Goal: Task Accomplishment & Management: Manage account settings

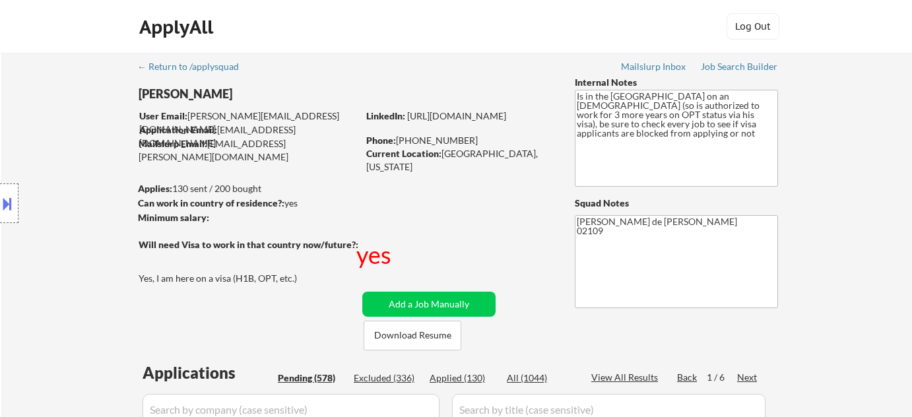
select select ""pending""
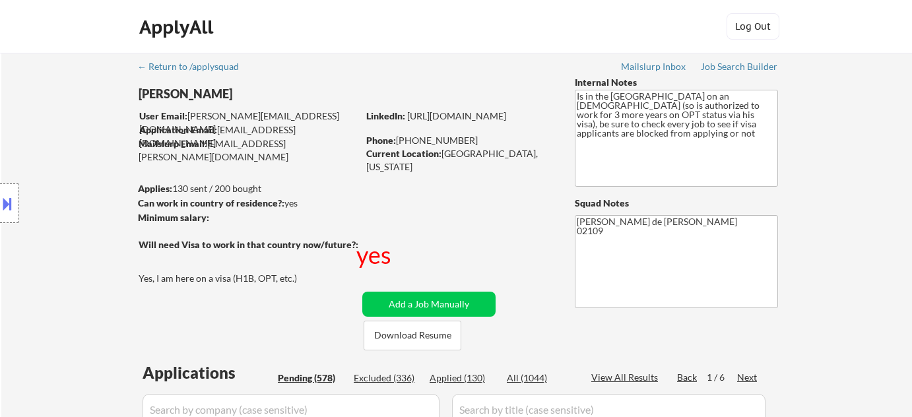
select select ""pending""
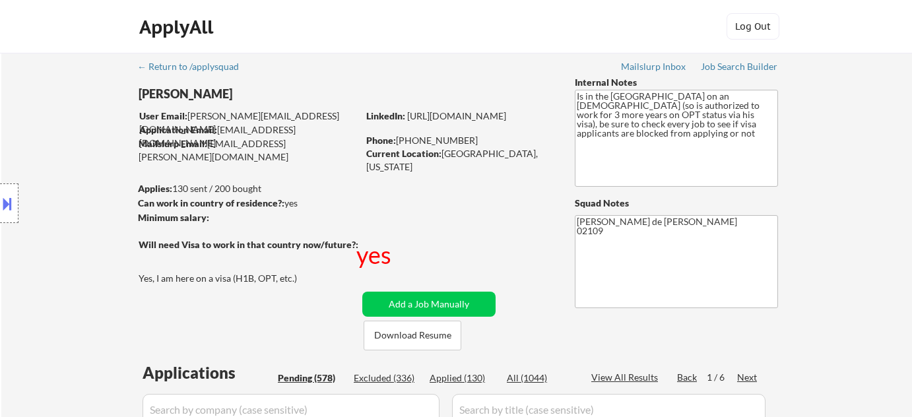
select select ""pending""
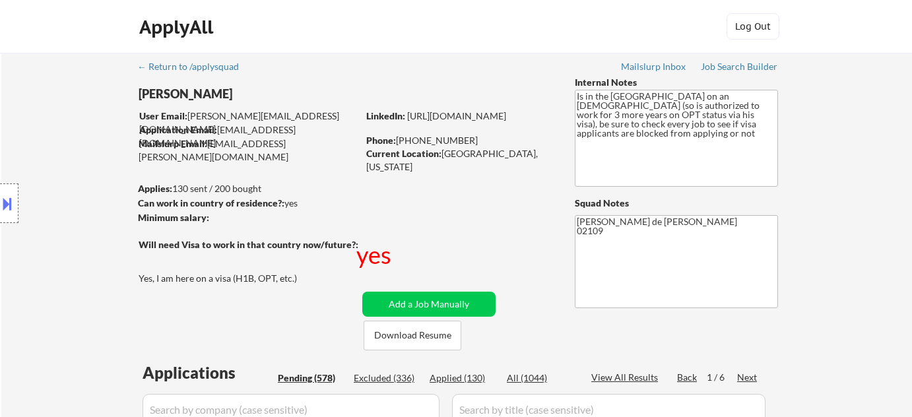
select select ""pending""
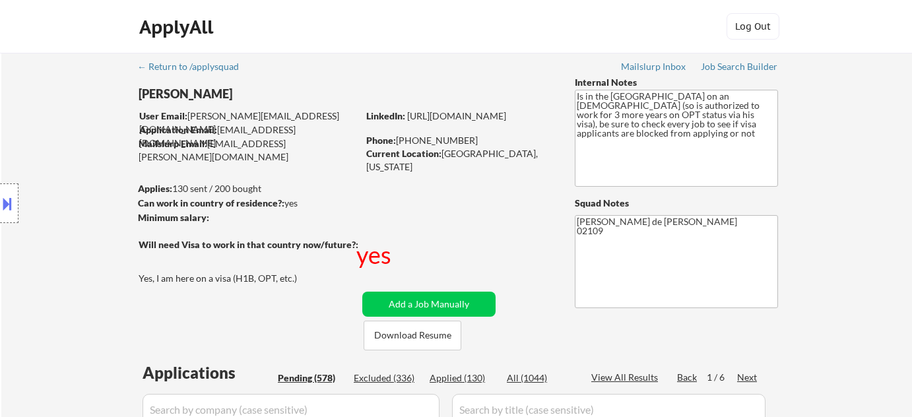
select select ""pending""
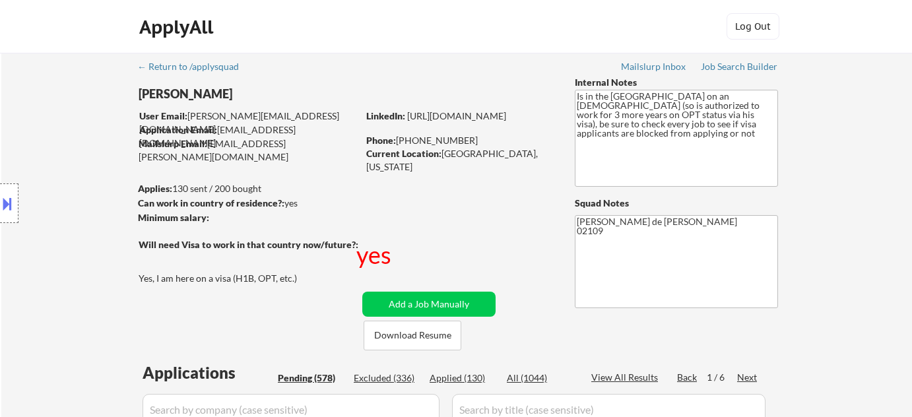
select select ""pending""
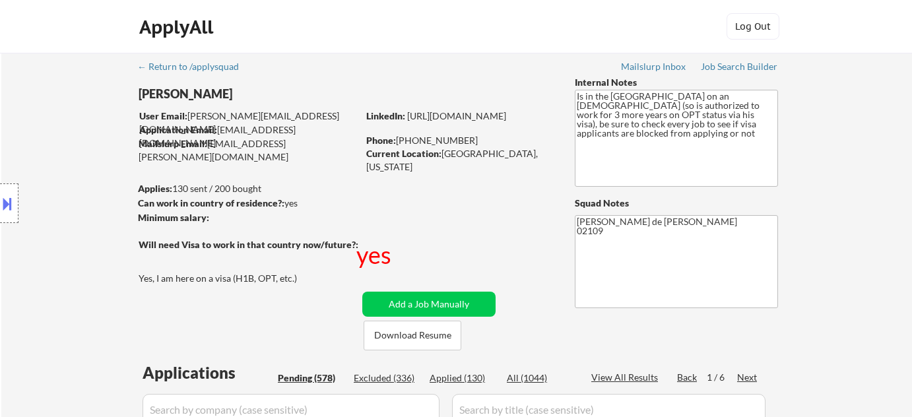
select select ""pending""
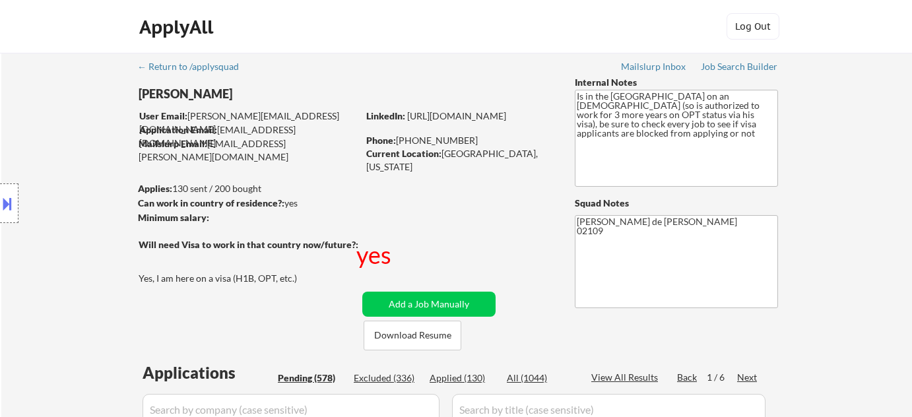
select select ""pending""
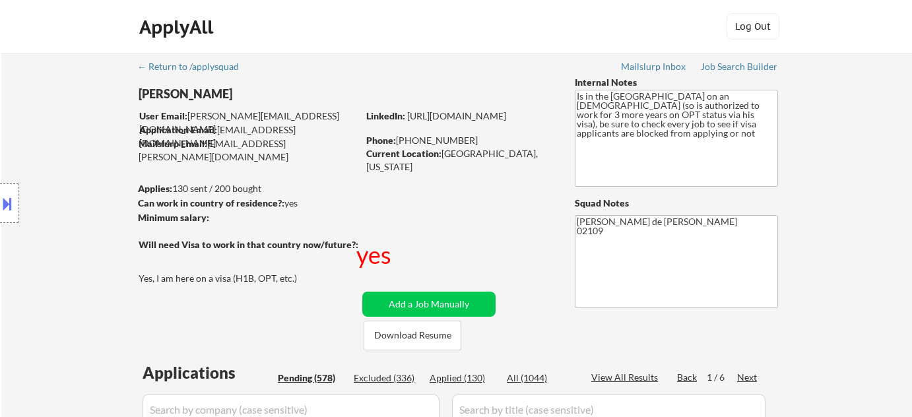
select select ""pending""
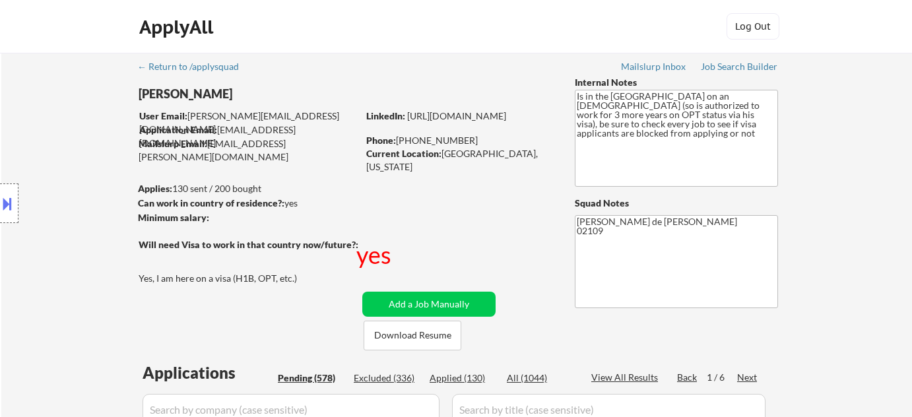
select select ""pending""
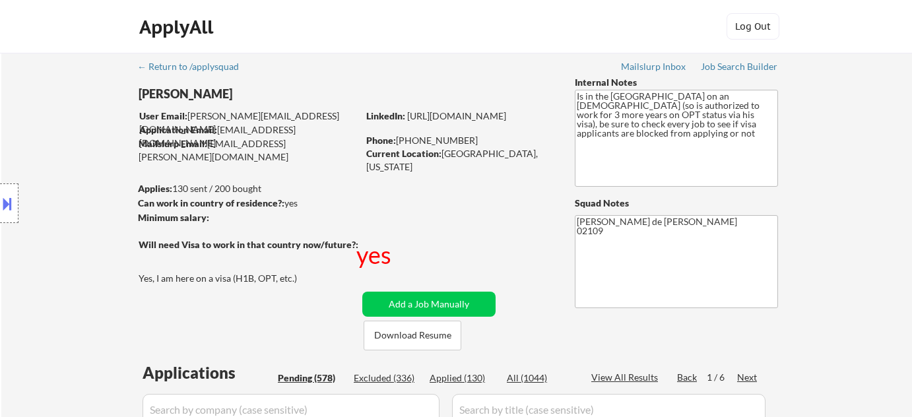
select select ""pending""
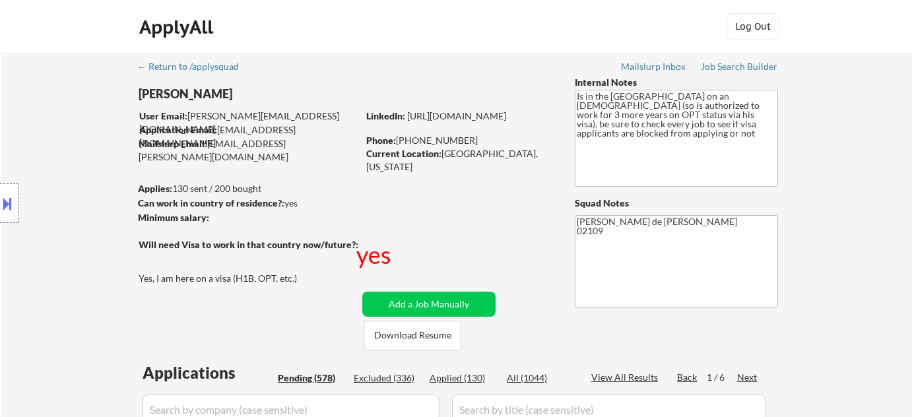
select select ""pending""
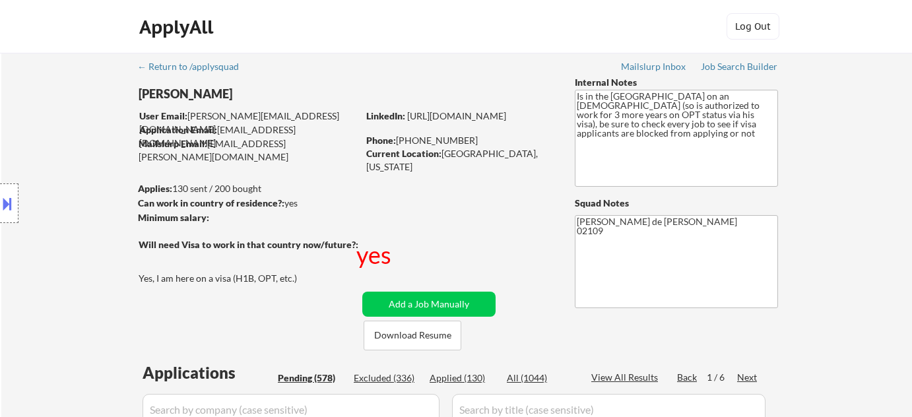
select select ""pending""
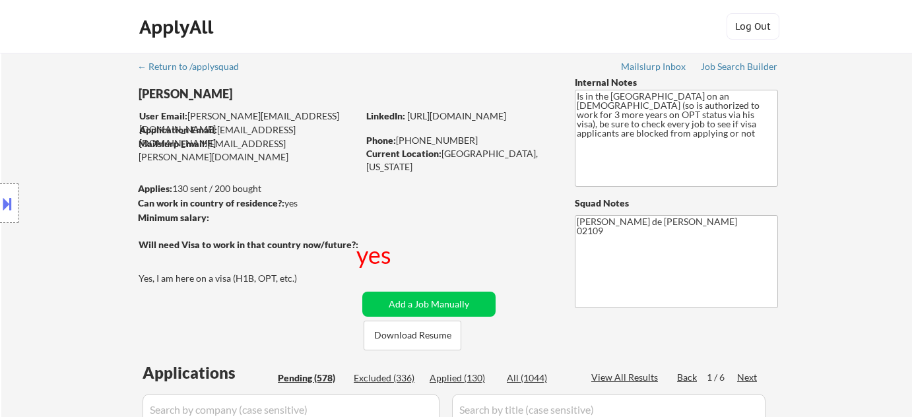
select select ""pending""
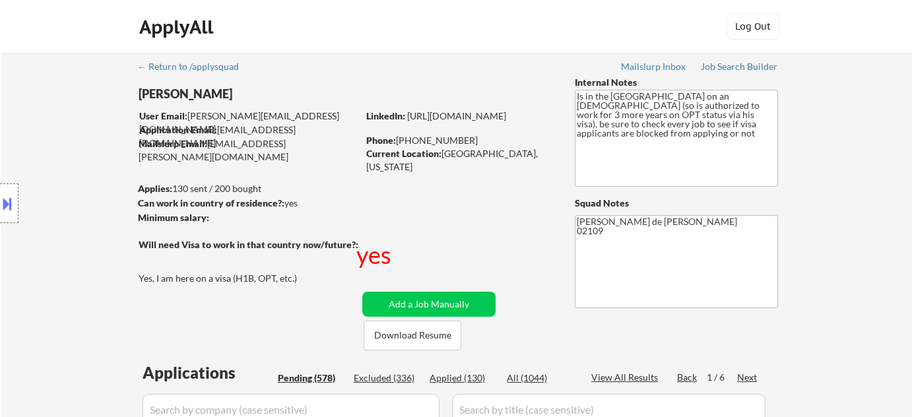
select select ""pending""
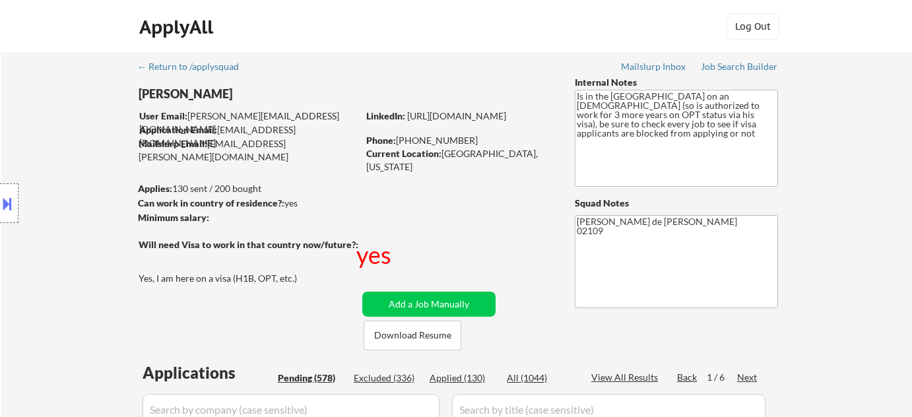
select select ""pending""
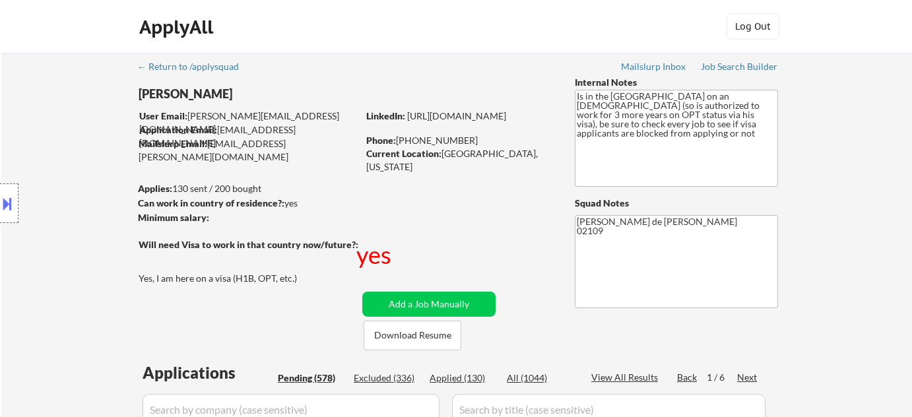
select select ""pending""
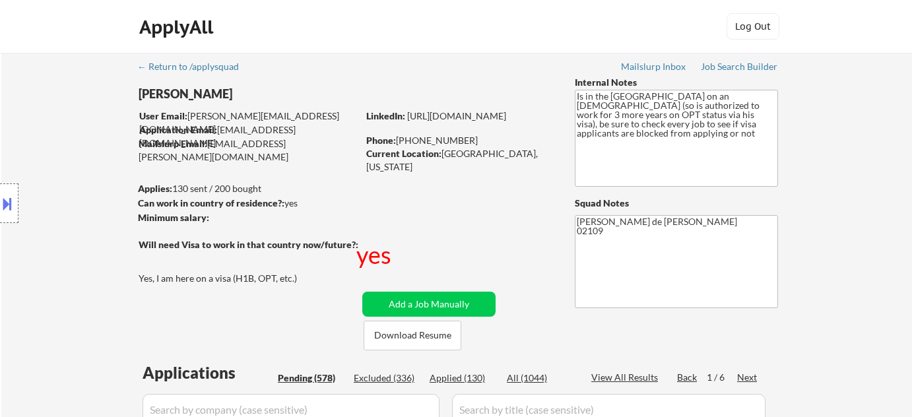
select select ""pending""
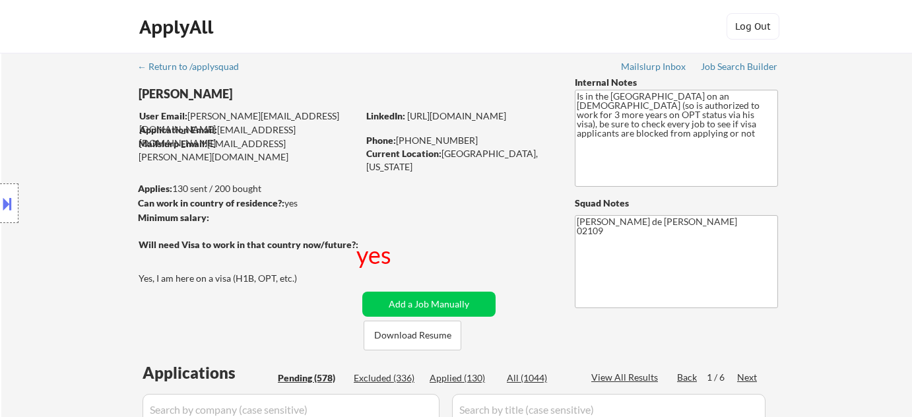
select select ""pending""
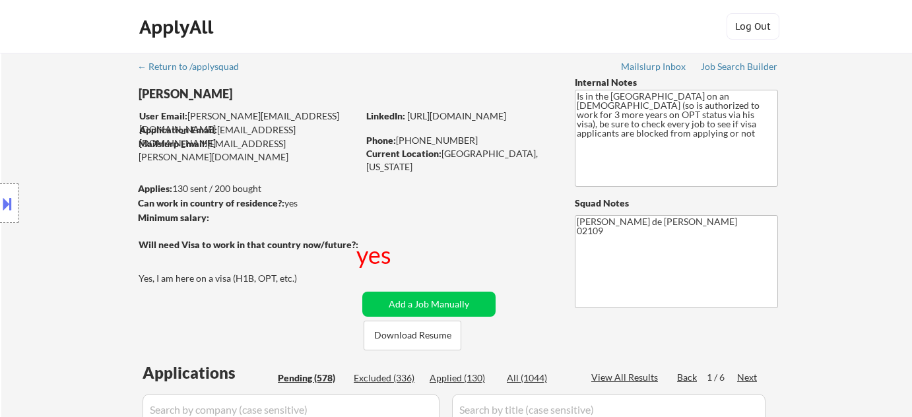
select select ""pending""
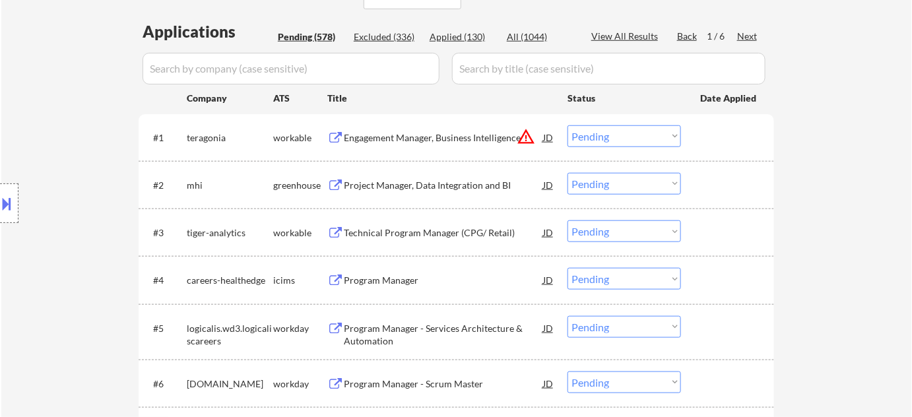
scroll to position [360, 0]
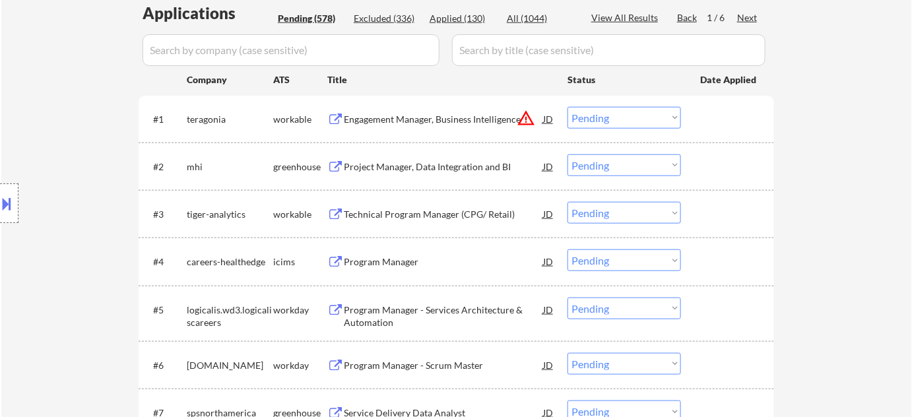
click at [746, 18] on div "Next" at bounding box center [747, 17] width 21 height 13
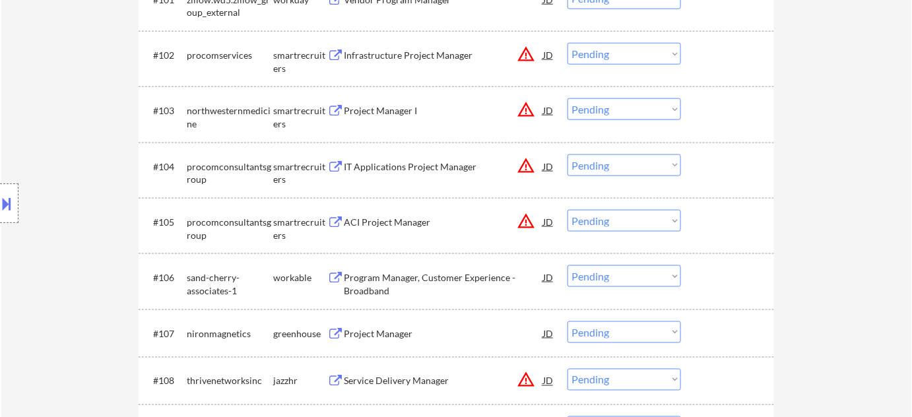
scroll to position [480, 0]
click at [398, 221] on div "ACI Project Manager" at bounding box center [443, 221] width 199 height 13
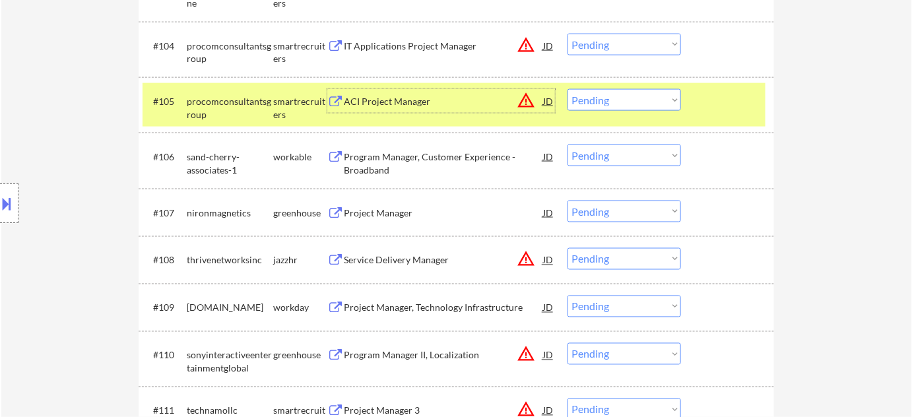
scroll to position [660, 0]
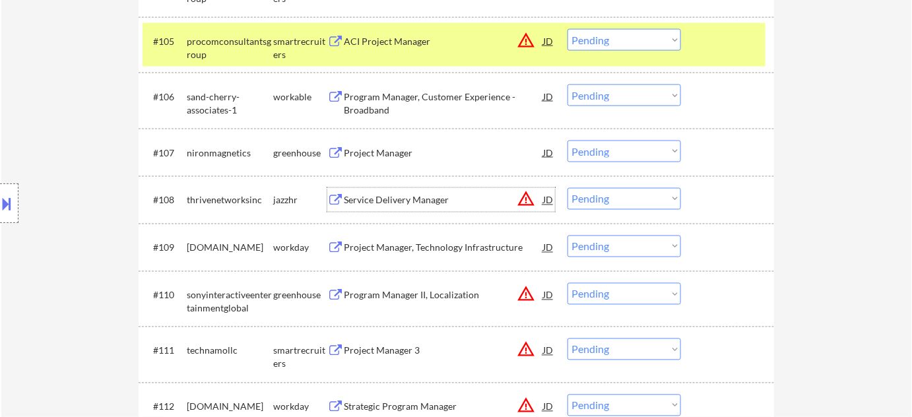
click at [426, 198] on div "Service Delivery Manager" at bounding box center [443, 200] width 199 height 13
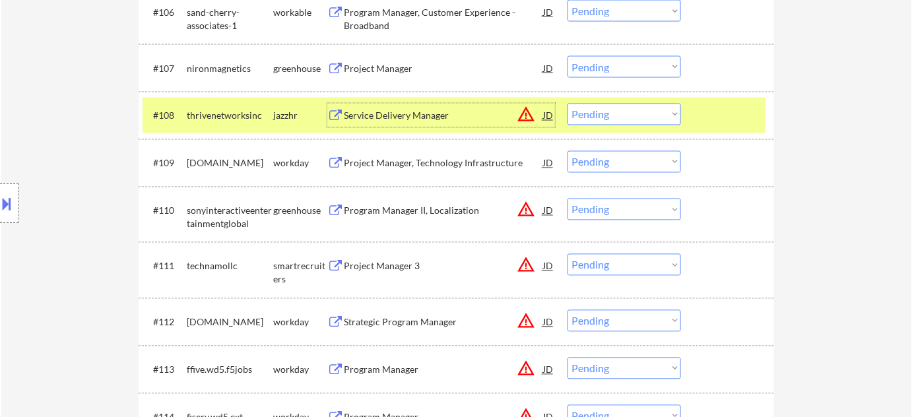
scroll to position [840, 0]
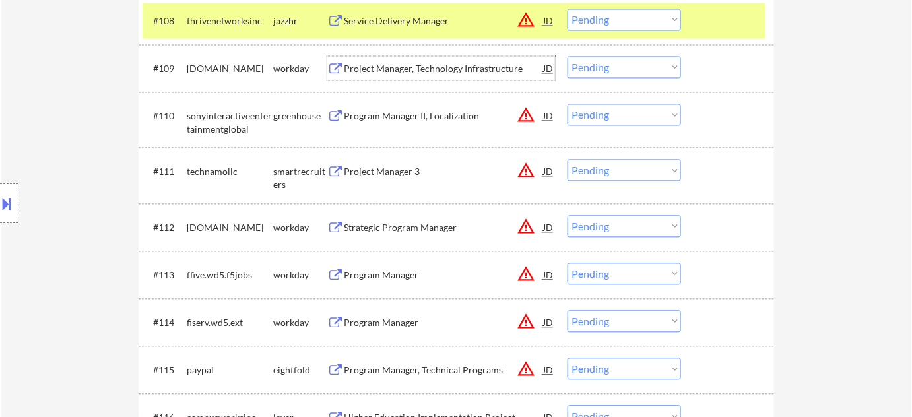
click at [447, 67] on div "Project Manager, Technology Infrastructure" at bounding box center [443, 68] width 199 height 13
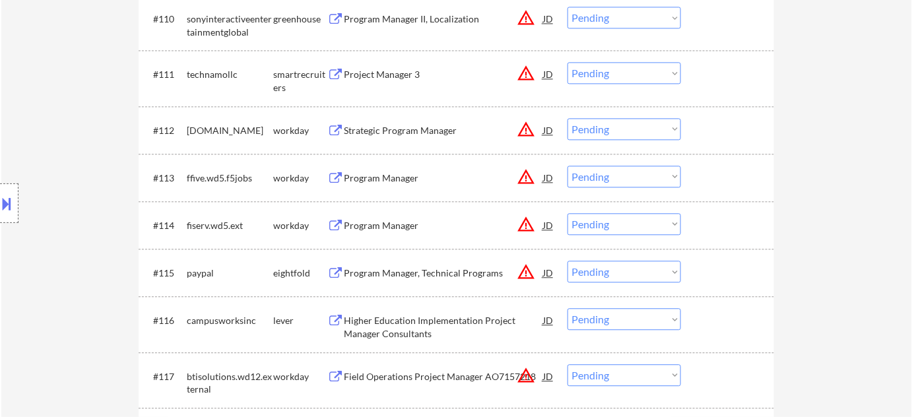
scroll to position [960, 0]
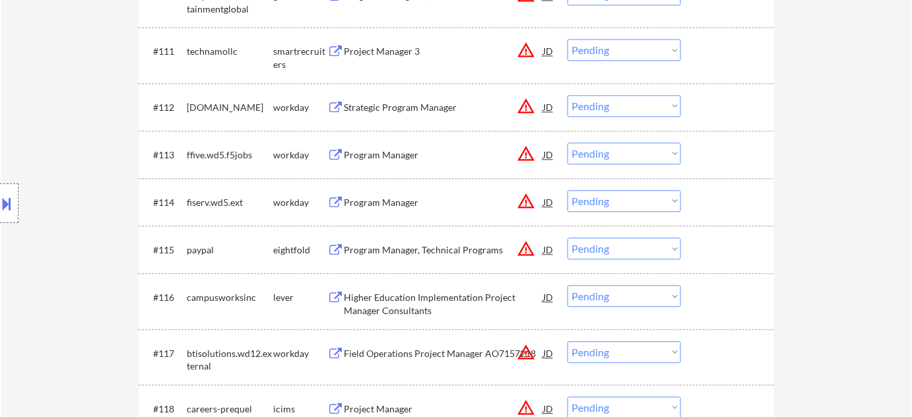
click at [419, 109] on div "Strategic Program Manager" at bounding box center [443, 107] width 199 height 13
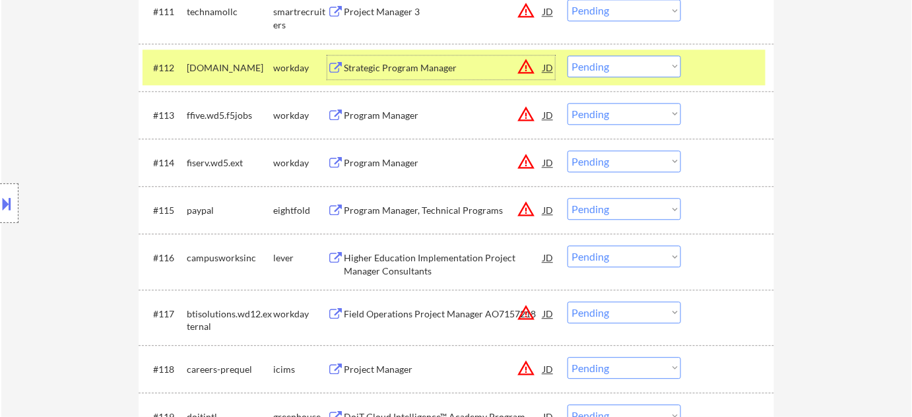
scroll to position [1020, 0]
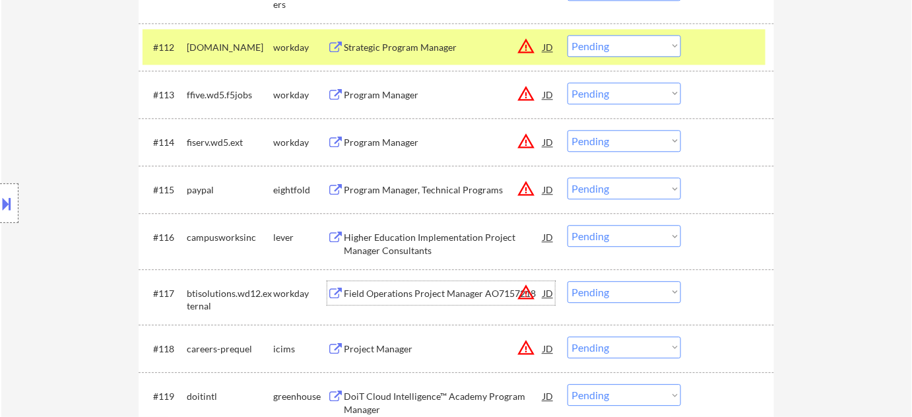
click at [382, 292] on div "Field Operations Project Manager AO7157218" at bounding box center [443, 293] width 199 height 13
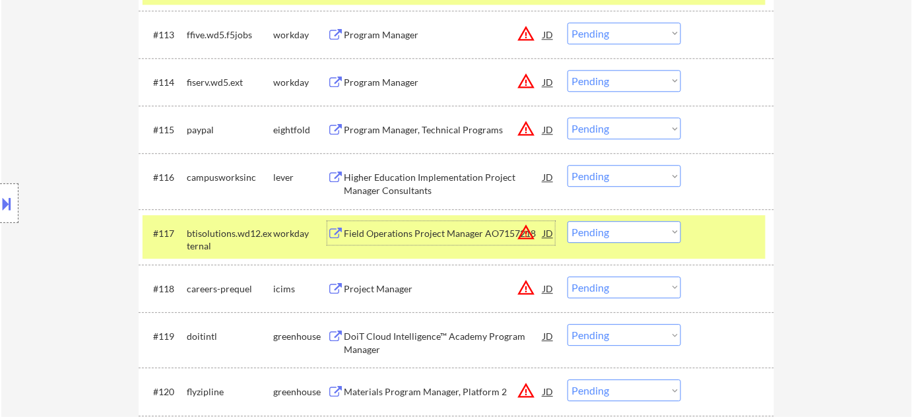
scroll to position [1200, 0]
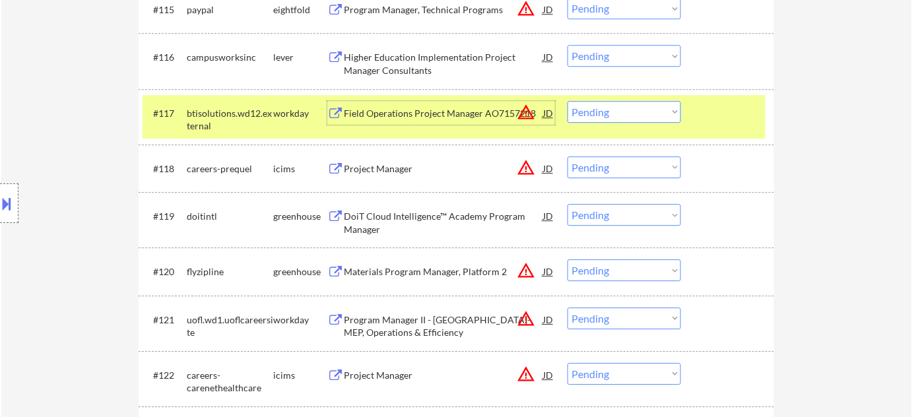
click at [386, 219] on div "DoiT Cloud Intelligence™ Academy Program Manager" at bounding box center [443, 223] width 199 height 26
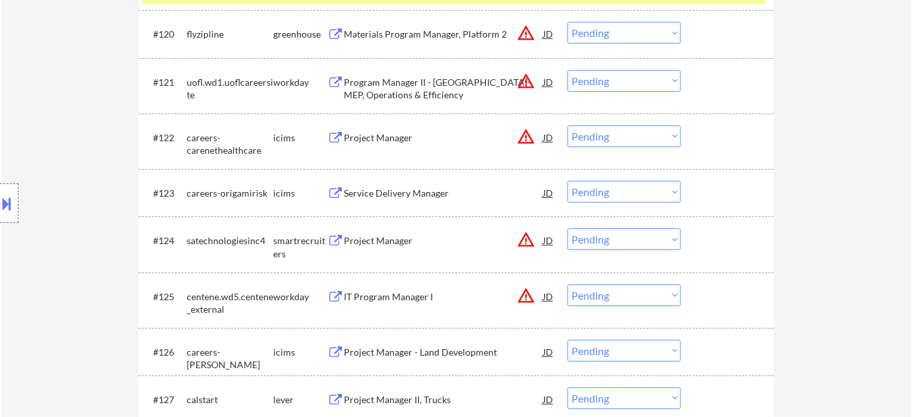
scroll to position [1440, 0]
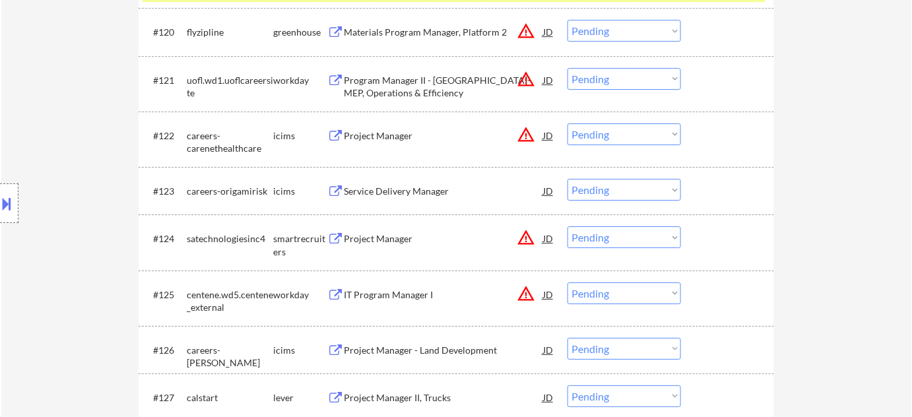
click at [385, 137] on div "Project Manager" at bounding box center [443, 135] width 199 height 13
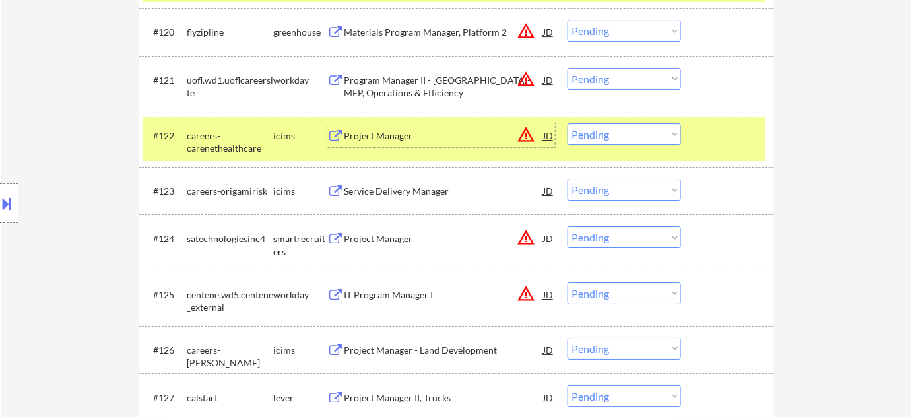
click at [389, 195] on div "Service Delivery Manager" at bounding box center [443, 191] width 199 height 13
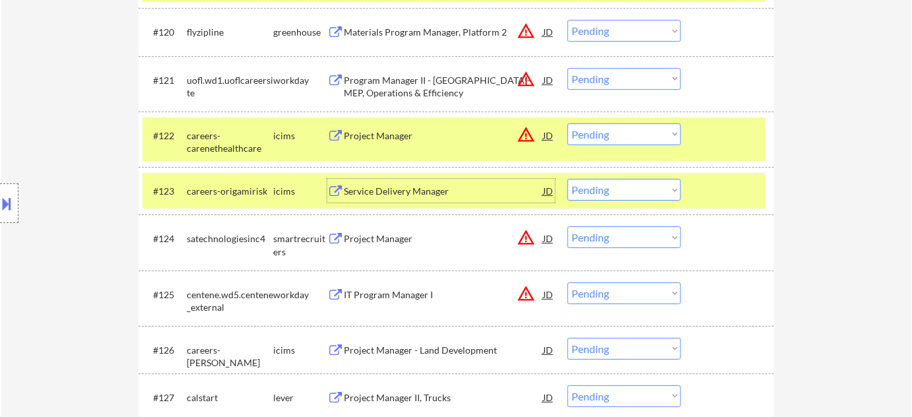
click at [601, 141] on select "Choose an option... Pending Applied Excluded (Questions) Excluded (Expired) Exc…" at bounding box center [625, 134] width 114 height 22
click at [568, 123] on select "Choose an option... Pending Applied Excluded (Questions) Excluded (Expired) Exc…" at bounding box center [625, 134] width 114 height 22
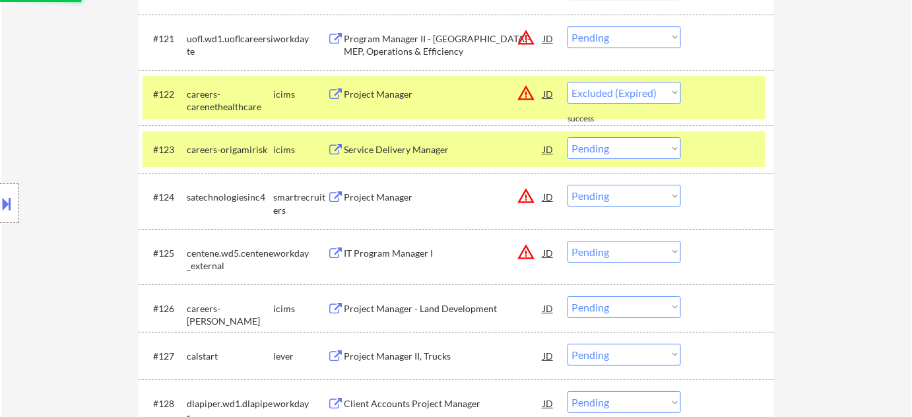
scroll to position [1560, 0]
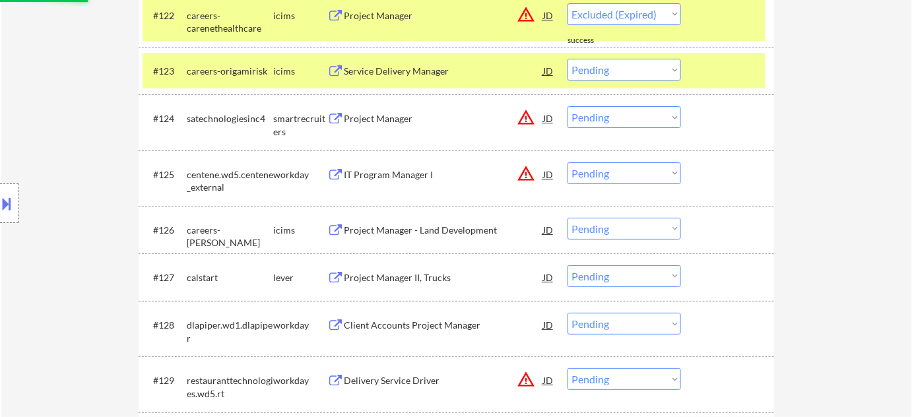
select select ""pending""
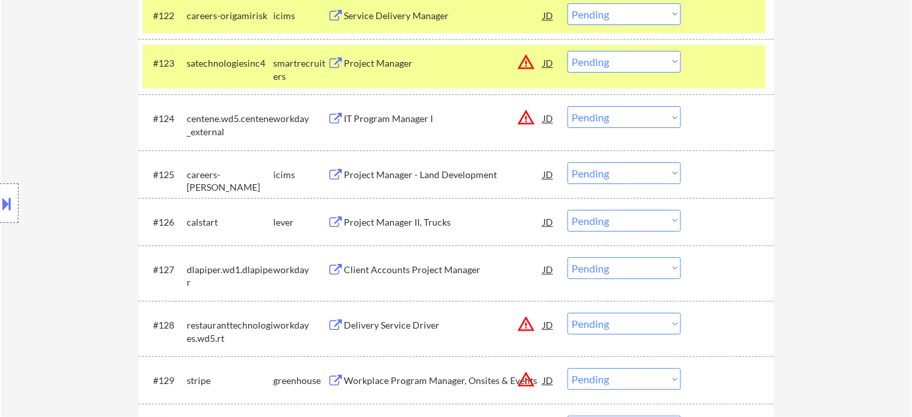
scroll to position [1620, 0]
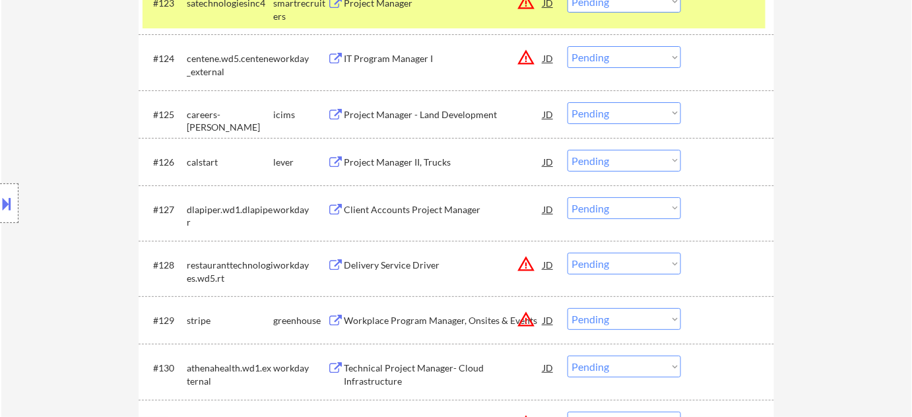
click at [428, 208] on div "Client Accounts Project Manager" at bounding box center [443, 209] width 199 height 13
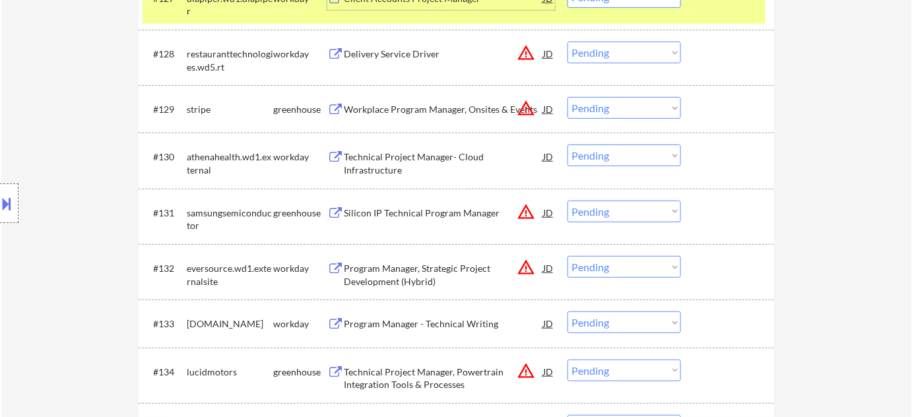
scroll to position [1920, 0]
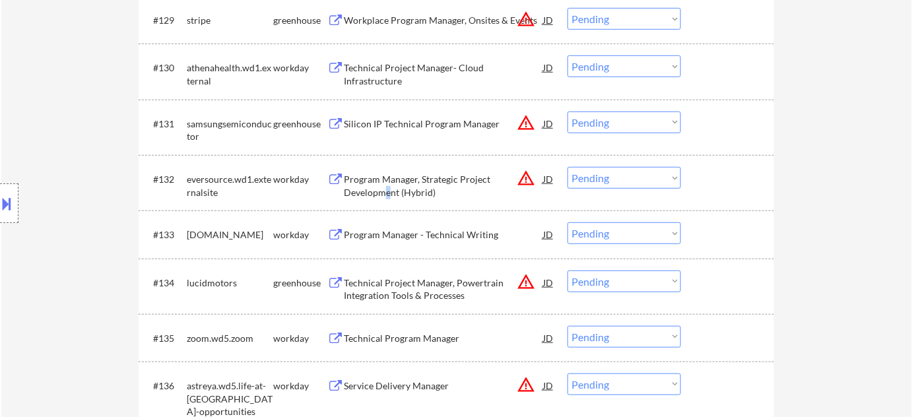
click at [387, 196] on div "Program Manager, Strategic Project Development (Hybrid)" at bounding box center [443, 186] width 199 height 26
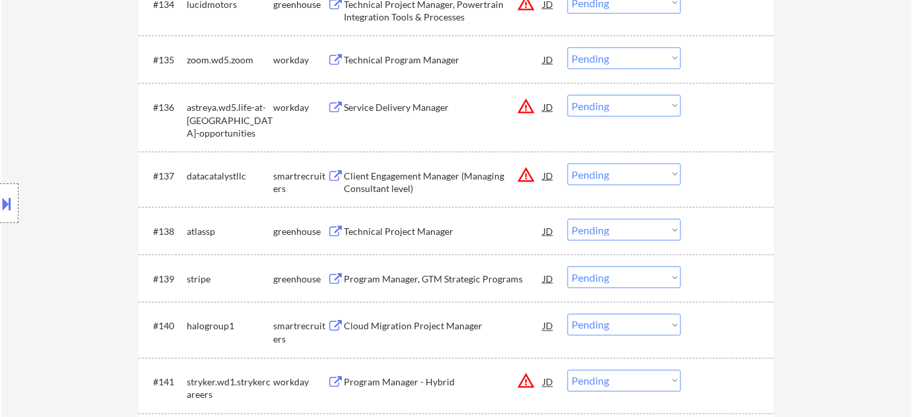
scroll to position [2220, 0]
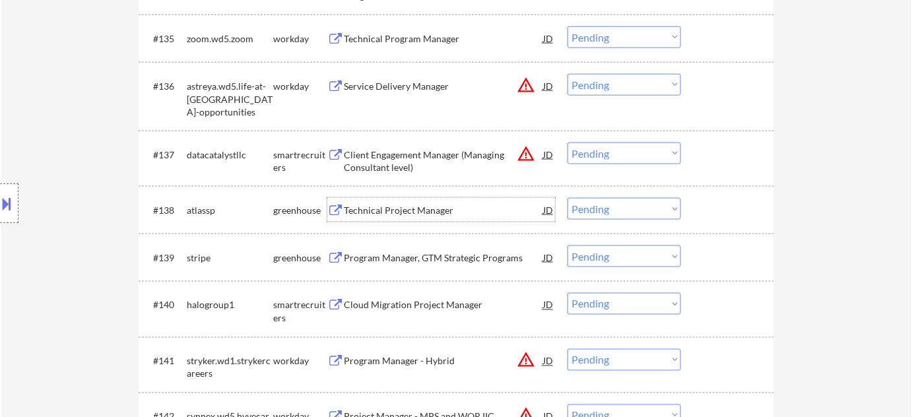
click at [391, 205] on div "Technical Project Manager" at bounding box center [443, 210] width 199 height 13
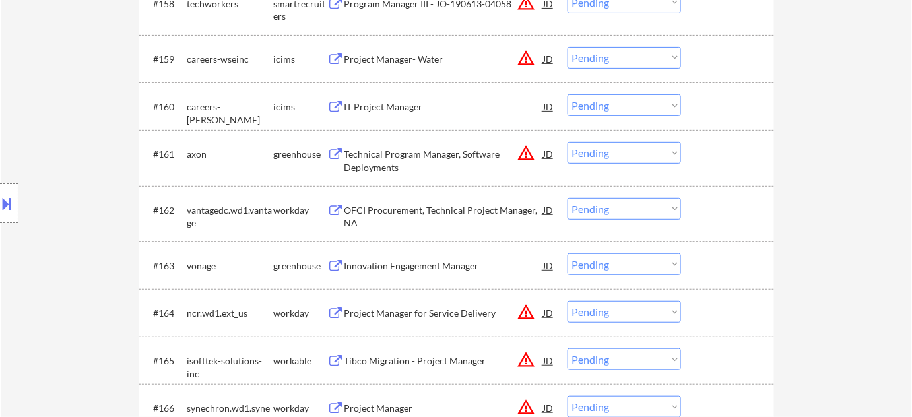
scroll to position [3661, 0]
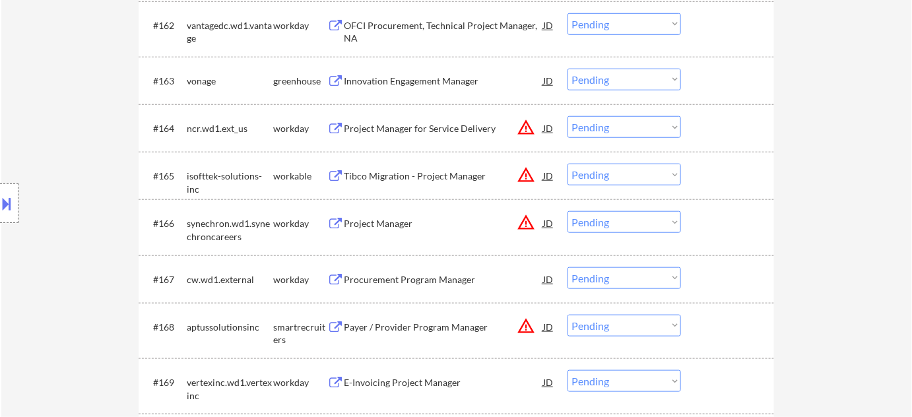
click at [81, 146] on div "Location Inclusions:" at bounding box center [118, 203] width 236 height 245
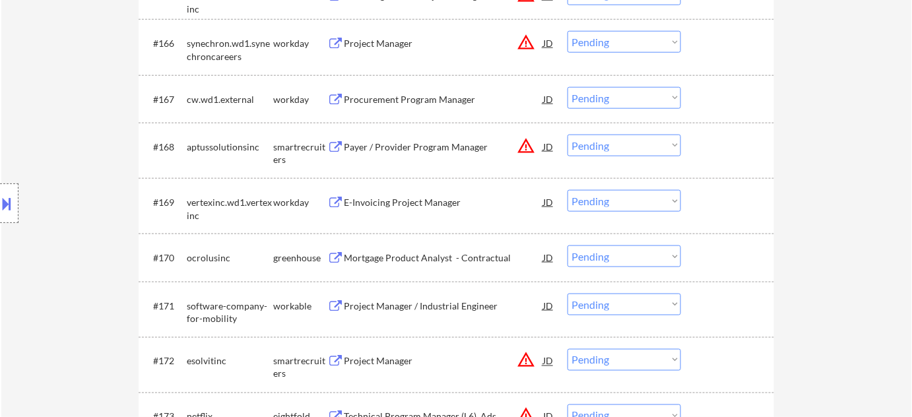
scroll to position [3476, 0]
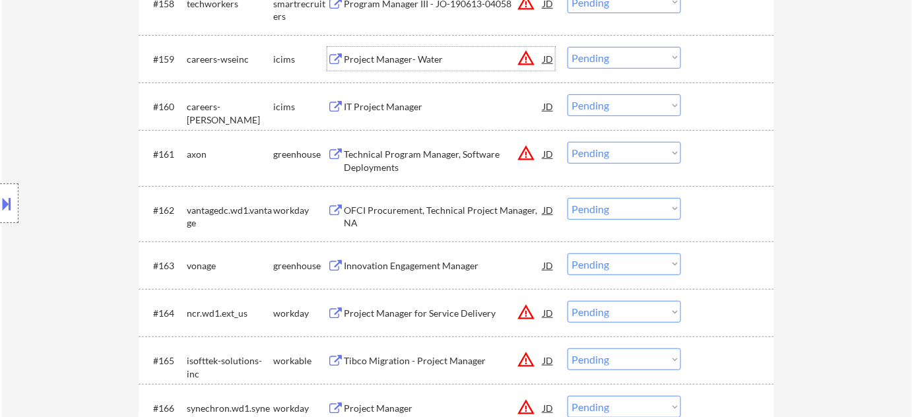
click at [388, 57] on div "Project Manager- Water" at bounding box center [443, 59] width 199 height 13
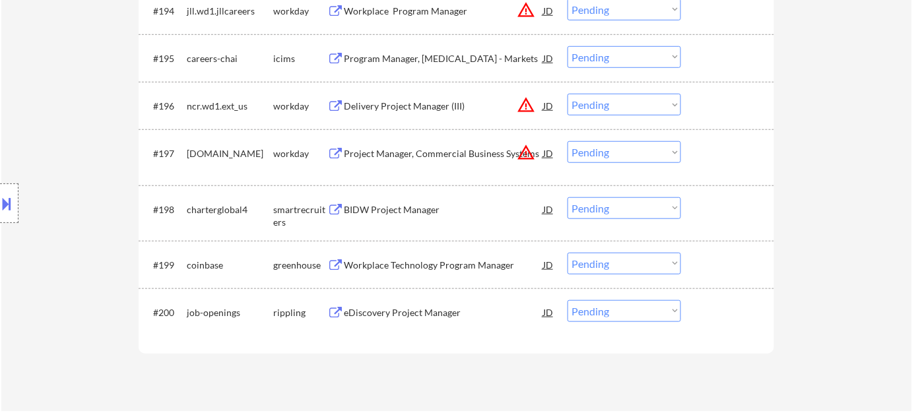
scroll to position [5336, 0]
click at [417, 109] on div "Delivery Project Manager (III)" at bounding box center [443, 105] width 199 height 13
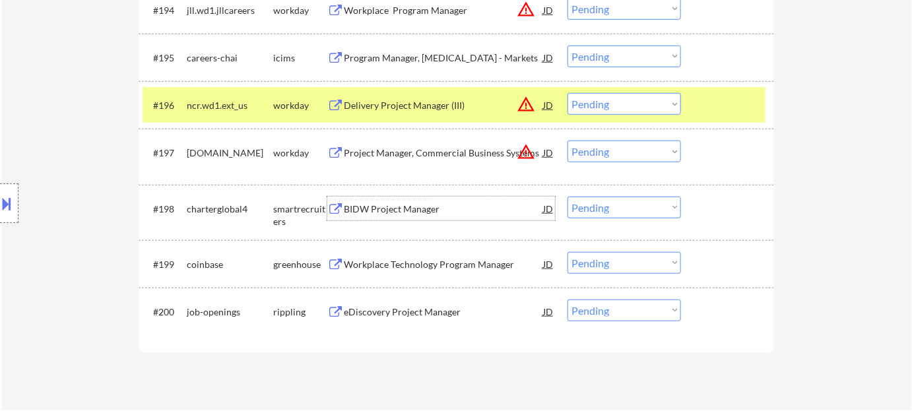
click at [428, 205] on div "BIDW Project Manager" at bounding box center [443, 209] width 199 height 13
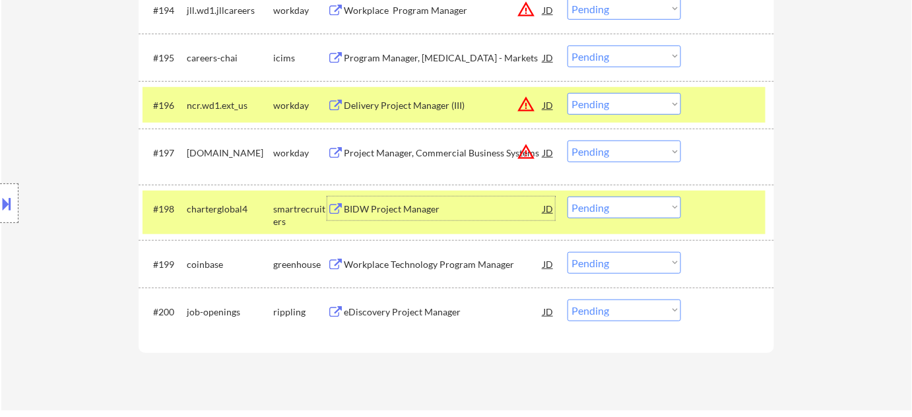
click at [628, 211] on select "Choose an option... Pending Applied Excluded (Questions) Excluded (Expired) Exc…" at bounding box center [625, 208] width 114 height 22
click at [568, 197] on select "Choose an option... Pending Applied Excluded (Questions) Excluded (Expired) Exc…" at bounding box center [625, 208] width 114 height 22
select select ""pending""
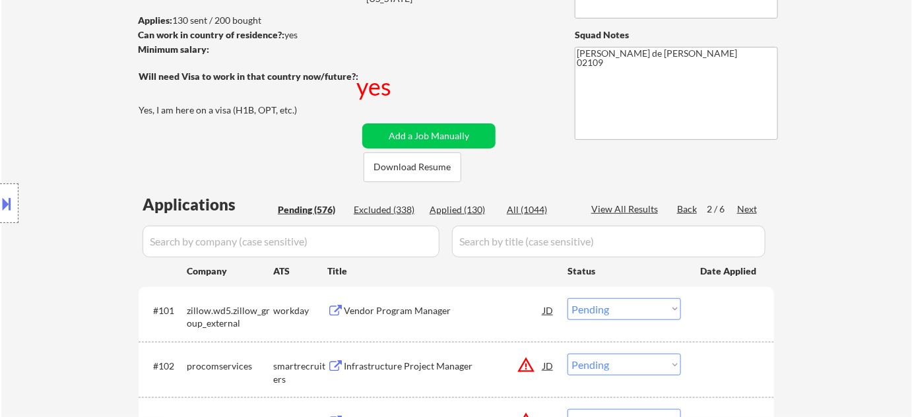
scroll to position [300, 0]
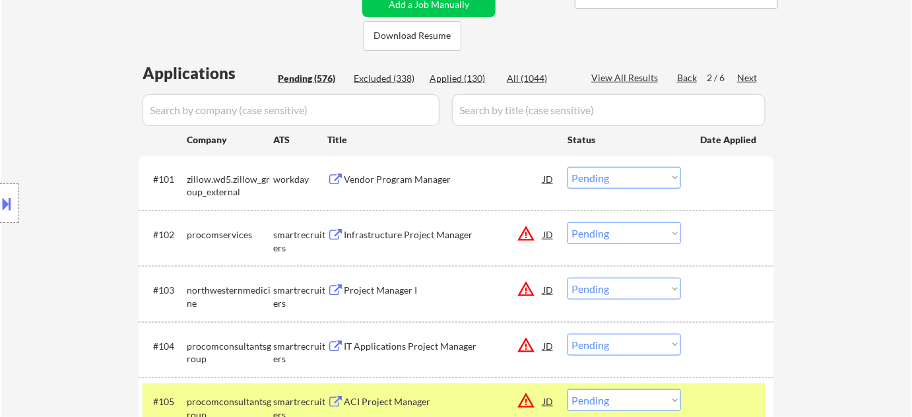
click at [691, 77] on div "Back" at bounding box center [687, 77] width 21 height 13
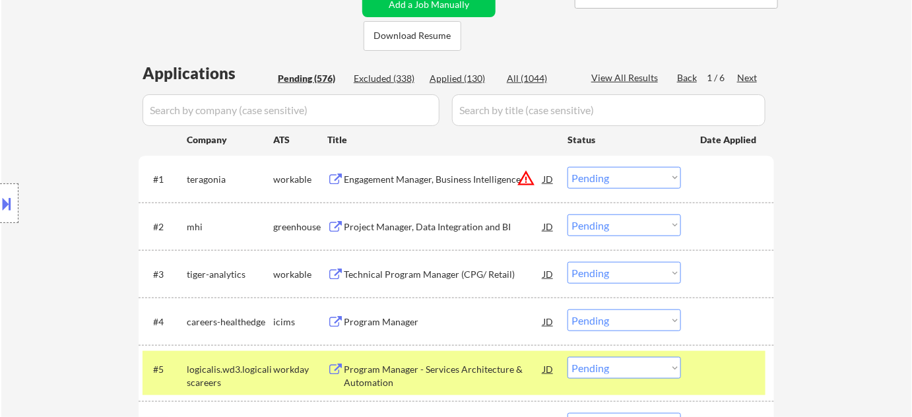
click at [741, 73] on div "Next" at bounding box center [747, 77] width 21 height 13
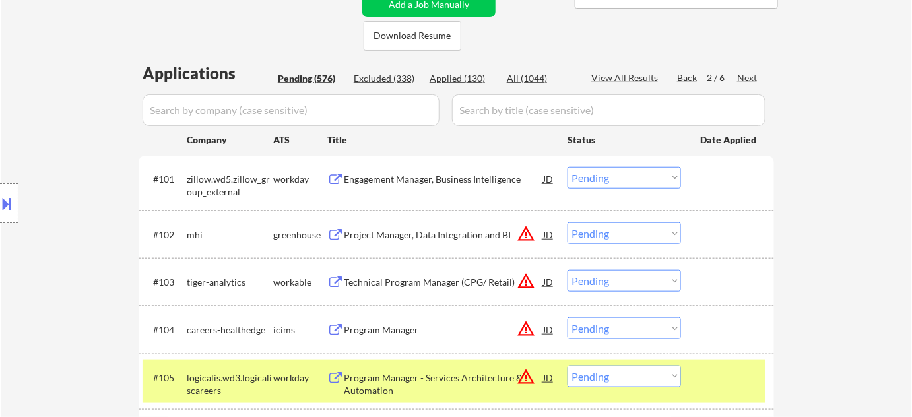
click at [741, 73] on div "Next" at bounding box center [747, 77] width 21 height 13
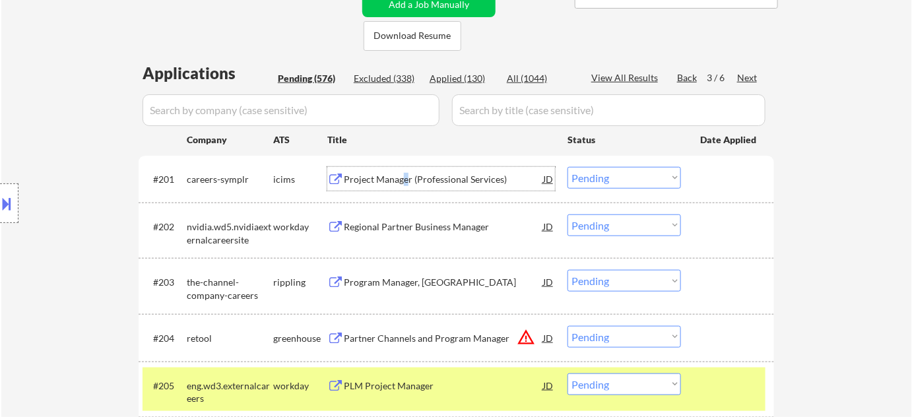
click at [405, 182] on div "Project Manager (Professional Services)" at bounding box center [443, 179] width 199 height 13
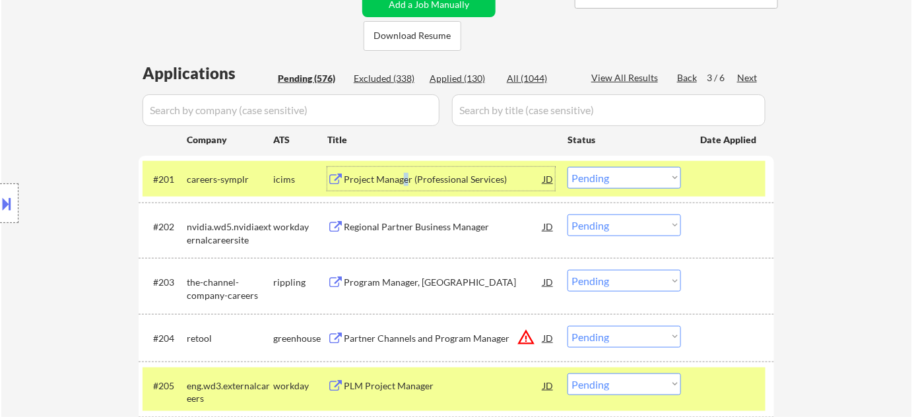
scroll to position [540, 0]
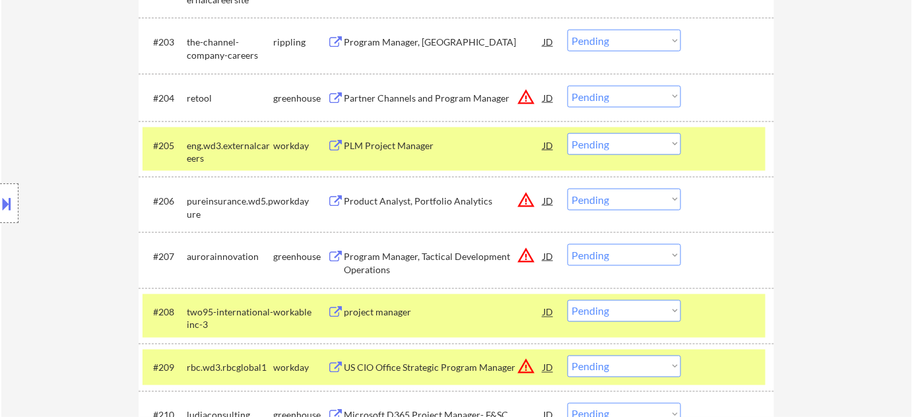
click at [422, 148] on div "PLM Project Manager" at bounding box center [443, 145] width 199 height 13
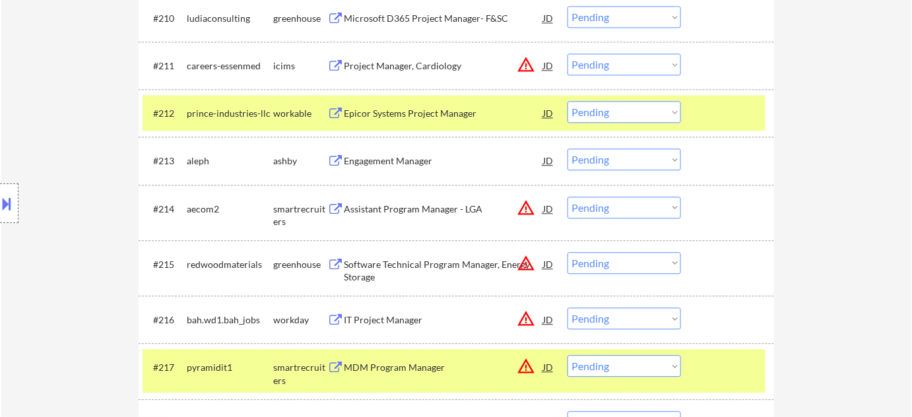
scroll to position [960, 0]
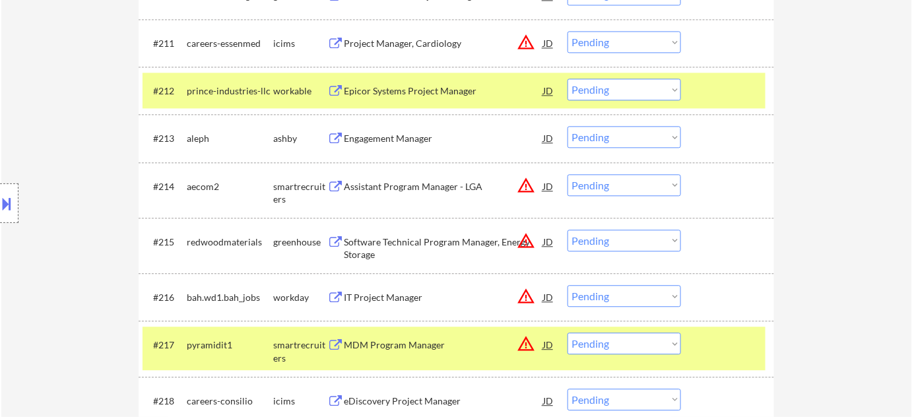
click at [387, 133] on div "Engagement Manager" at bounding box center [443, 138] width 199 height 13
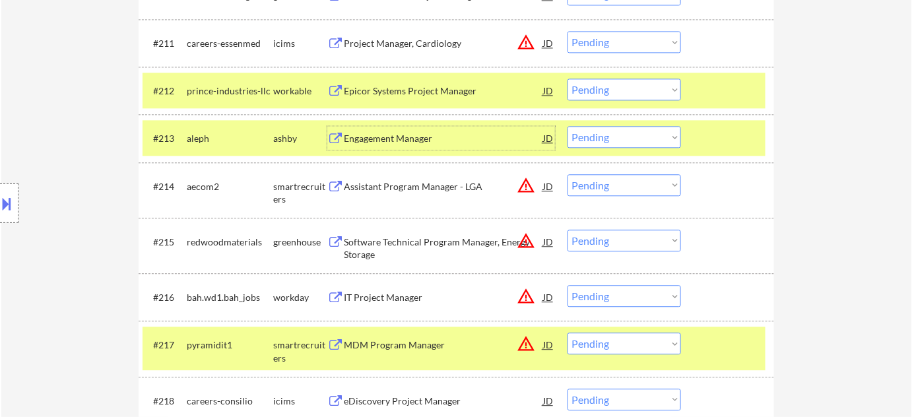
click at [656, 143] on select "Choose an option... Pending Applied Excluded (Questions) Excluded (Expired) Exc…" at bounding box center [625, 137] width 114 height 22
click at [568, 126] on select "Choose an option... Pending Applied Excluded (Questions) Excluded (Expired) Exc…" at bounding box center [625, 137] width 114 height 22
select select ""pending""
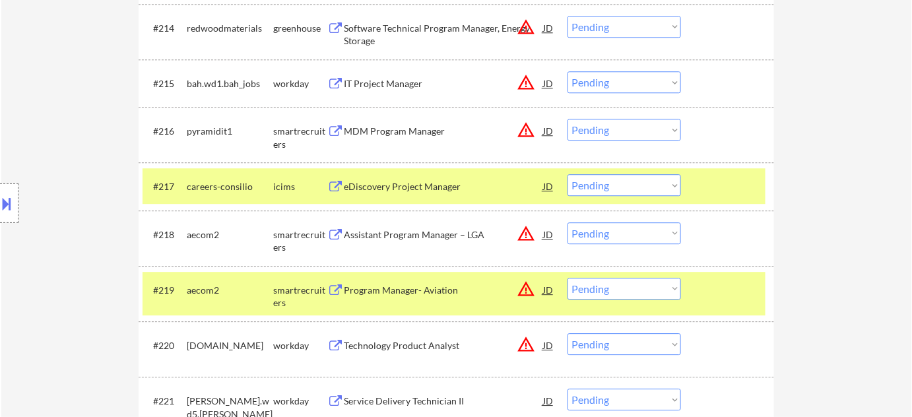
scroll to position [1140, 0]
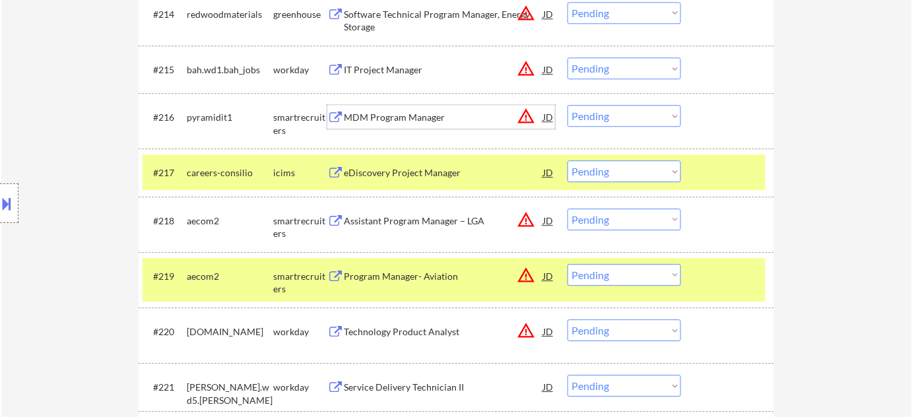
click at [412, 110] on div "MDM Program Manager" at bounding box center [443, 117] width 199 height 24
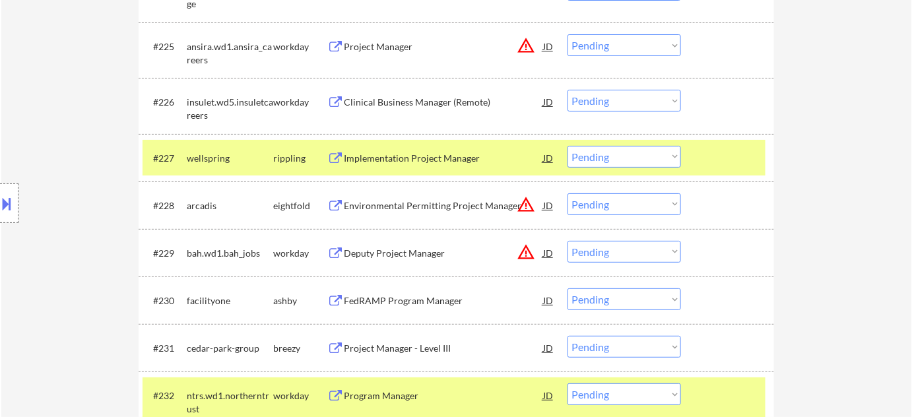
scroll to position [1680, 0]
click at [428, 149] on div "Implementation Project Manager" at bounding box center [443, 157] width 199 height 24
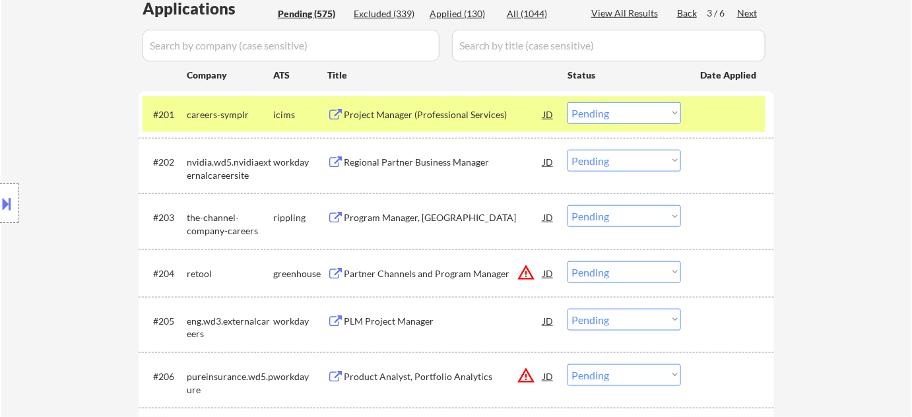
scroll to position [207, 0]
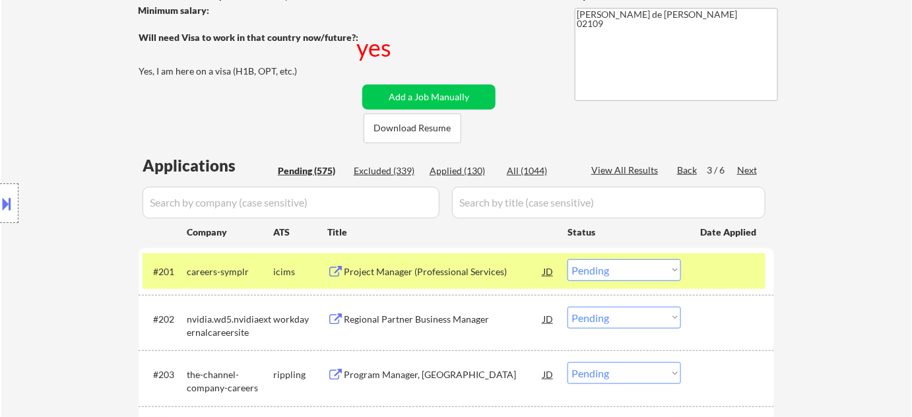
click at [629, 266] on select "Choose an option... Pending Applied Excluded (Questions) Excluded (Expired) Exc…" at bounding box center [625, 270] width 114 height 22
click at [568, 259] on select "Choose an option... Pending Applied Excluded (Questions) Excluded (Expired) Exc…" at bounding box center [625, 270] width 114 height 22
select select ""pending""
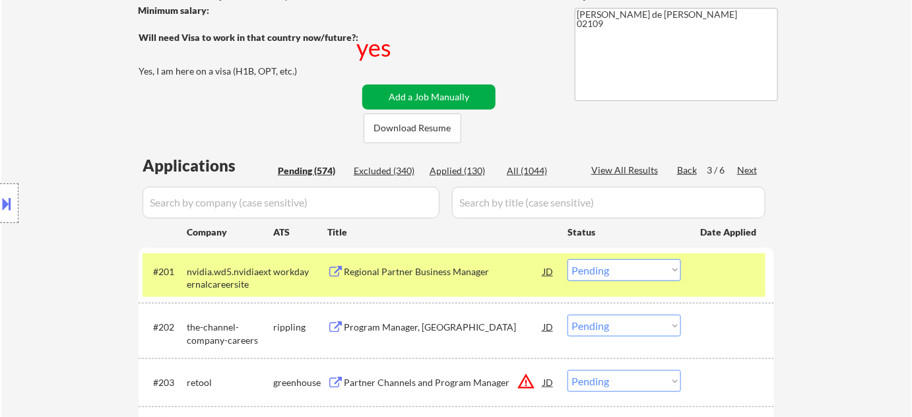
scroll to position [1580, 0]
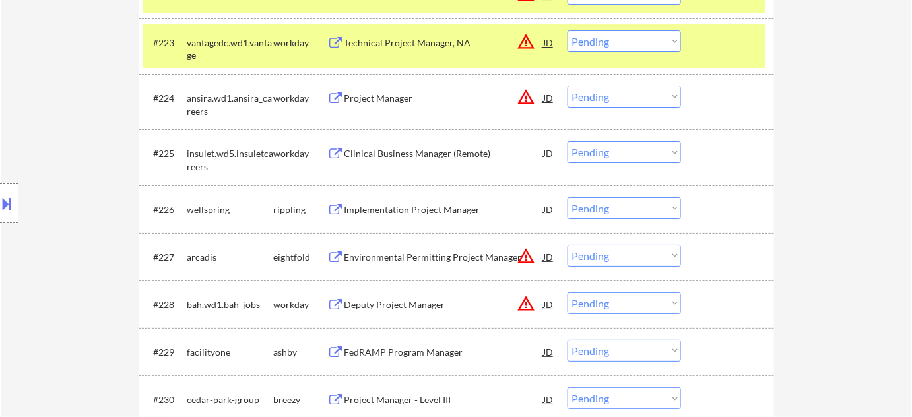
click at [637, 209] on select "Choose an option... Pending Applied Excluded (Questions) Excluded (Expired) Exc…" at bounding box center [625, 208] width 114 height 22
click at [568, 197] on select "Choose an option... Pending Applied Excluded (Questions) Excluded (Expired) Exc…" at bounding box center [625, 208] width 114 height 22
select select ""pending""
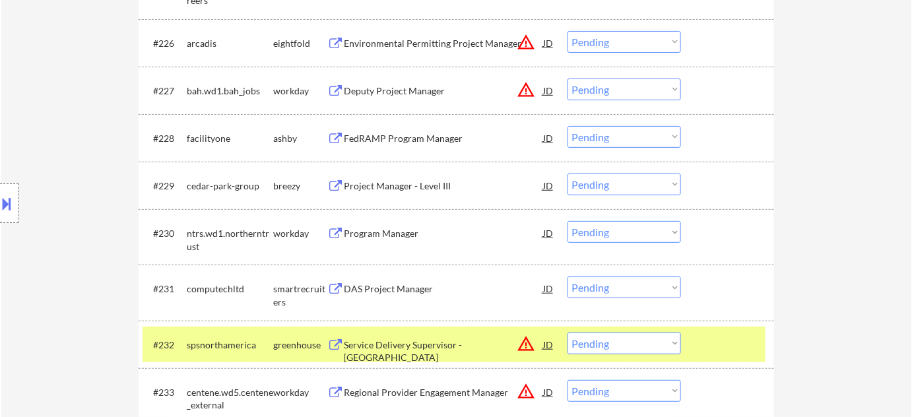
scroll to position [1761, 0]
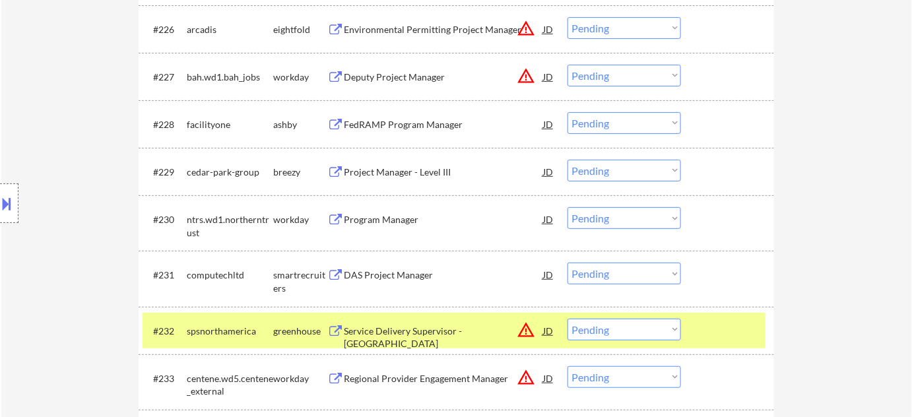
click at [396, 131] on div "FedRAMP Program Manager" at bounding box center [443, 124] width 199 height 24
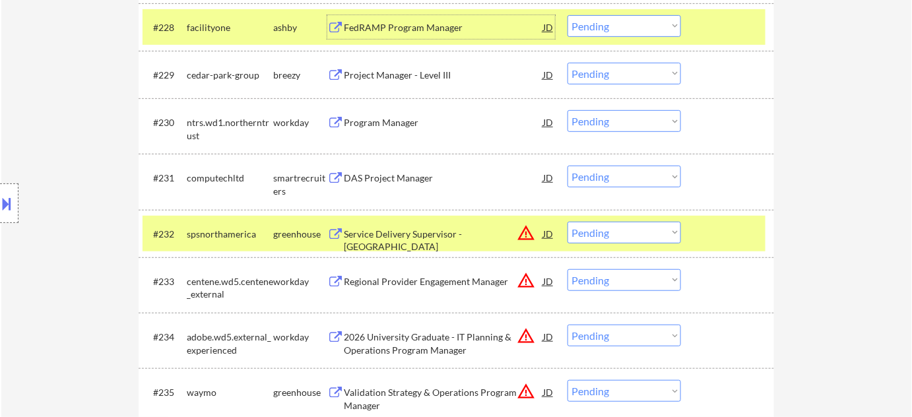
scroll to position [1941, 0]
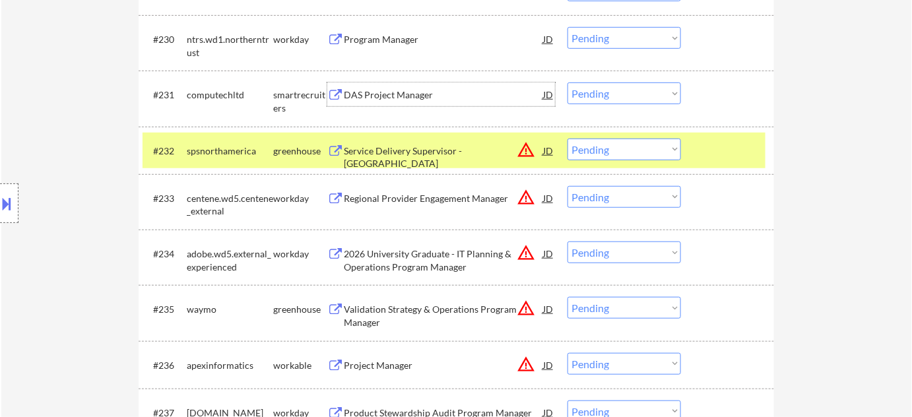
click at [429, 104] on div "DAS Project Manager" at bounding box center [443, 95] width 199 height 24
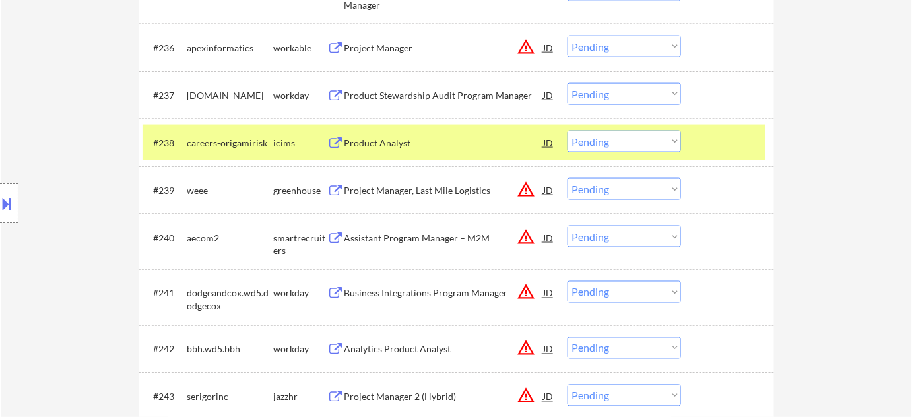
scroll to position [2301, 0]
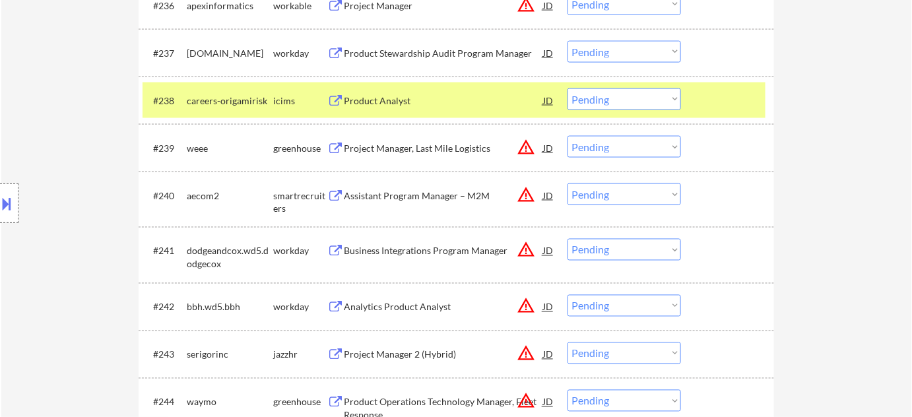
click at [449, 193] on div "Assistant Program Manager – M2M" at bounding box center [443, 195] width 199 height 13
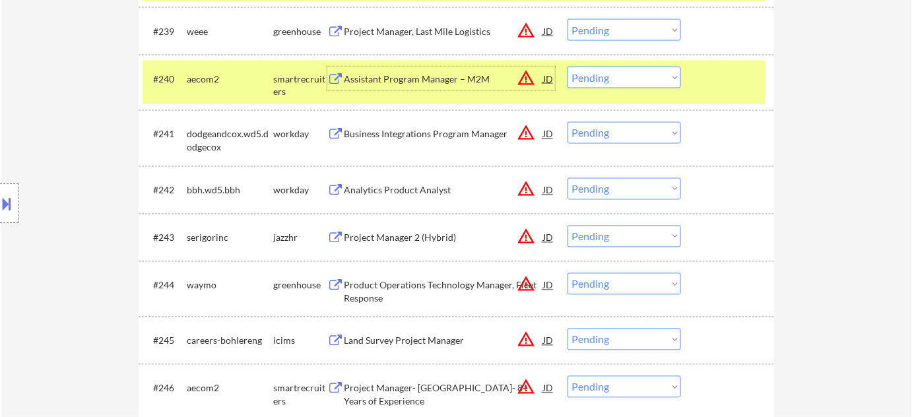
scroll to position [2541, 0]
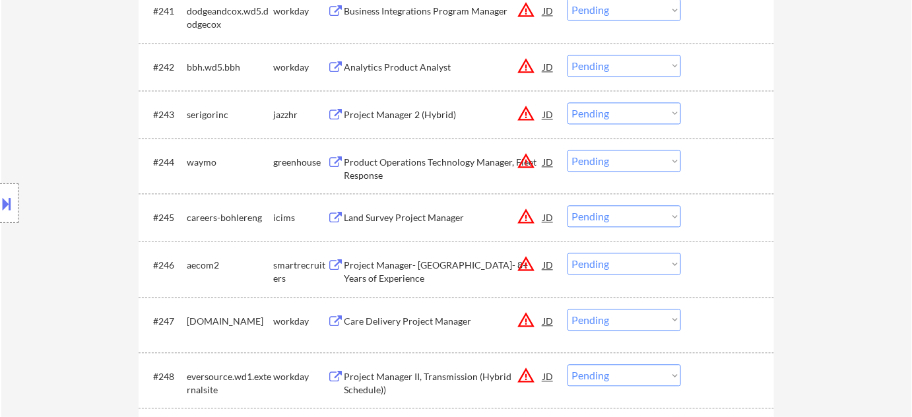
click at [440, 220] on div "Land Survey Project Manager" at bounding box center [443, 217] width 199 height 13
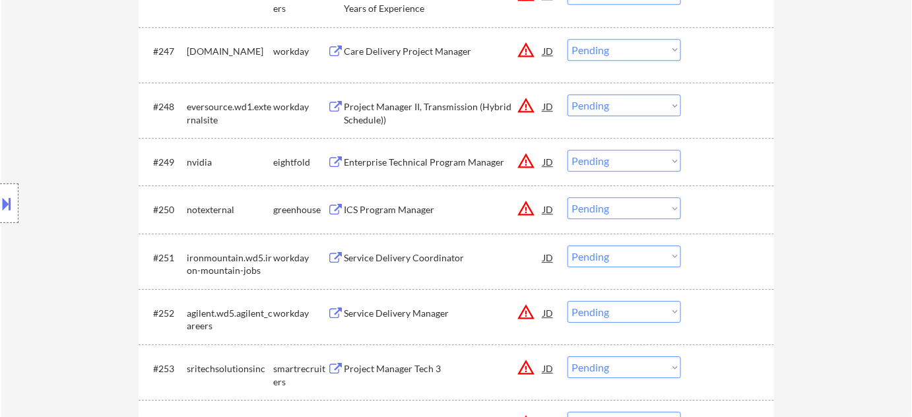
scroll to position [2841, 0]
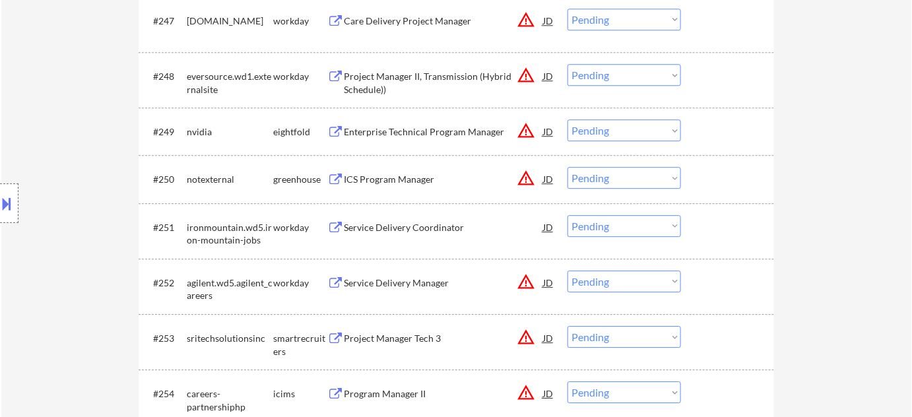
click at [403, 143] on div "Enterprise Technical Program Manager" at bounding box center [443, 131] width 199 height 24
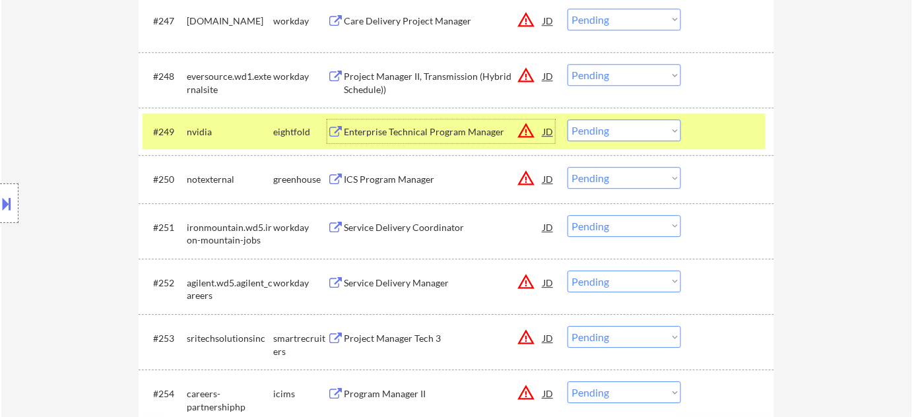
click at [378, 185] on div "ICS Program Manager" at bounding box center [443, 179] width 199 height 13
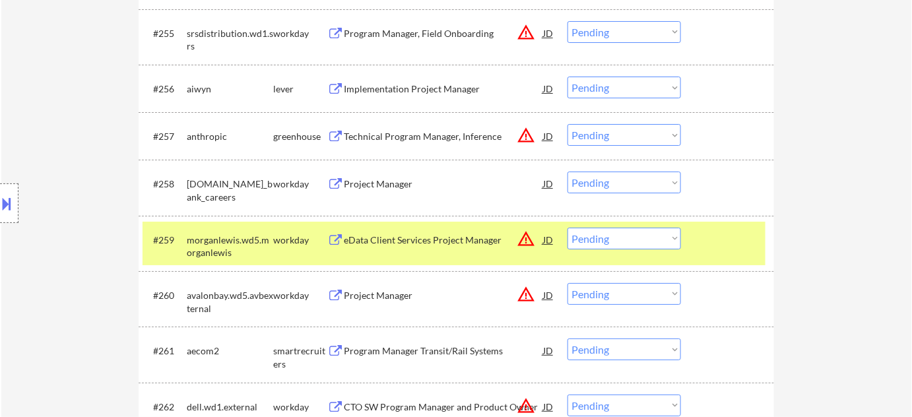
scroll to position [3261, 0]
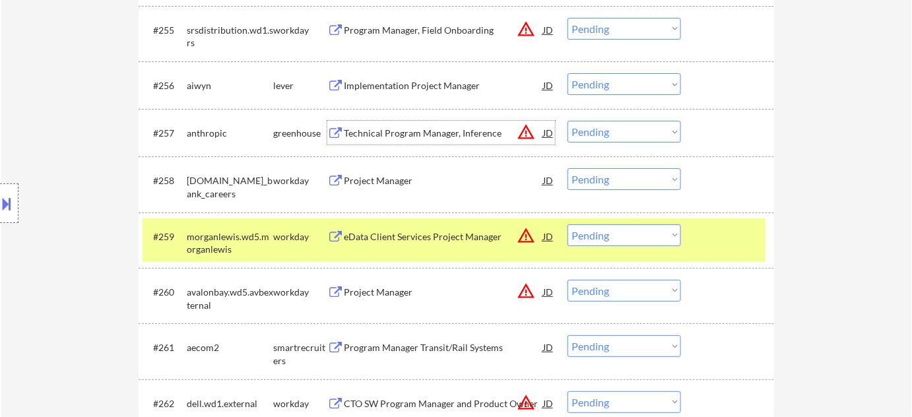
click at [435, 131] on div "Technical Program Manager, Inference" at bounding box center [443, 133] width 199 height 13
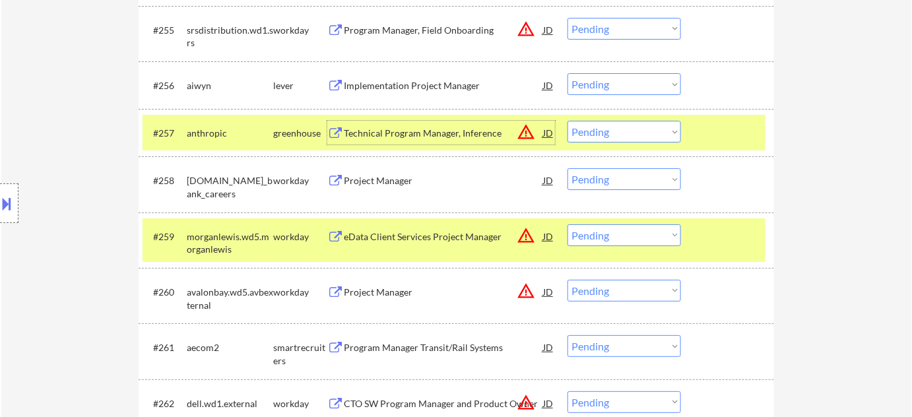
click at [619, 126] on select "Choose an option... Pending Applied Excluded (Questions) Excluded (Expired) Exc…" at bounding box center [625, 132] width 114 height 22
click at [568, 121] on select "Choose an option... Pending Applied Excluded (Questions) Excluded (Expired) Exc…" at bounding box center [625, 132] width 114 height 22
select select ""pending""
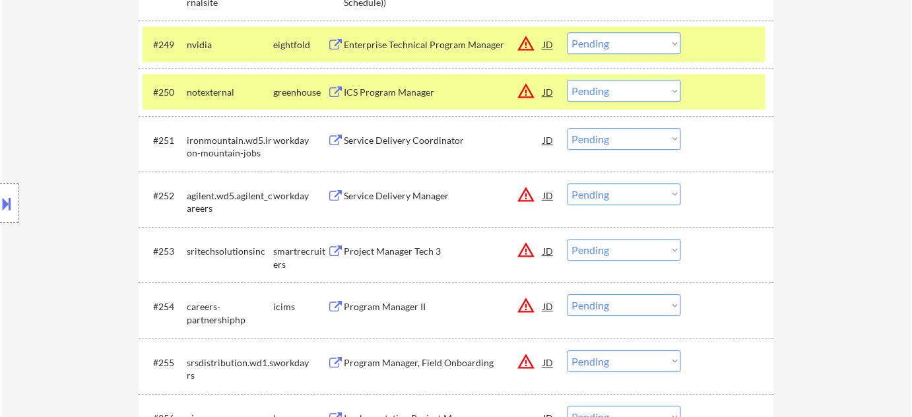
scroll to position [2841, 0]
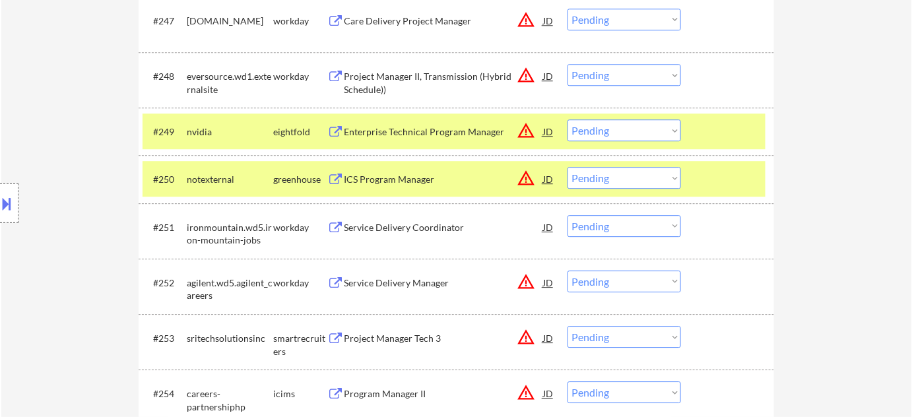
click at [601, 175] on select "Choose an option... Pending Applied Excluded (Questions) Excluded (Expired) Exc…" at bounding box center [625, 178] width 114 height 22
click at [568, 167] on select "Choose an option... Pending Applied Excluded (Questions) Excluded (Expired) Exc…" at bounding box center [625, 178] width 114 height 22
select select ""pending""
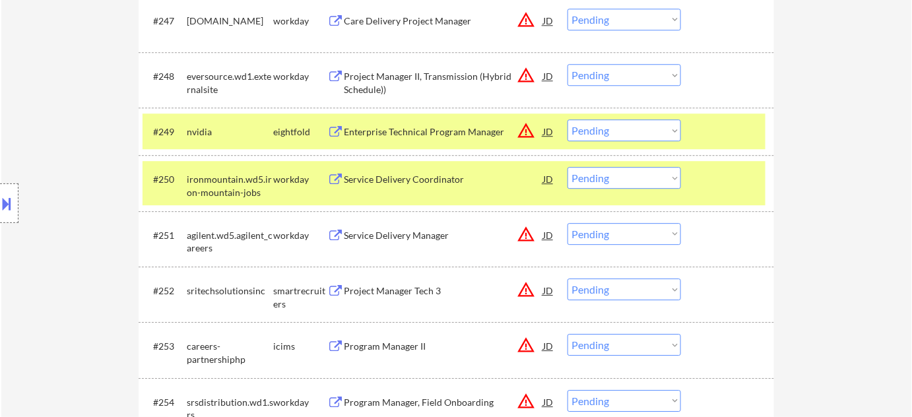
drag, startPoint x: 596, startPoint y: 131, endPoint x: 597, endPoint y: 140, distance: 8.6
click at [596, 133] on select "Choose an option... Pending Applied Excluded (Questions) Excluded (Expired) Exc…" at bounding box center [625, 130] width 114 height 22
click at [568, 119] on select "Choose an option... Pending Applied Excluded (Questions) Excluded (Expired) Exc…" at bounding box center [625, 130] width 114 height 22
select select ""pending""
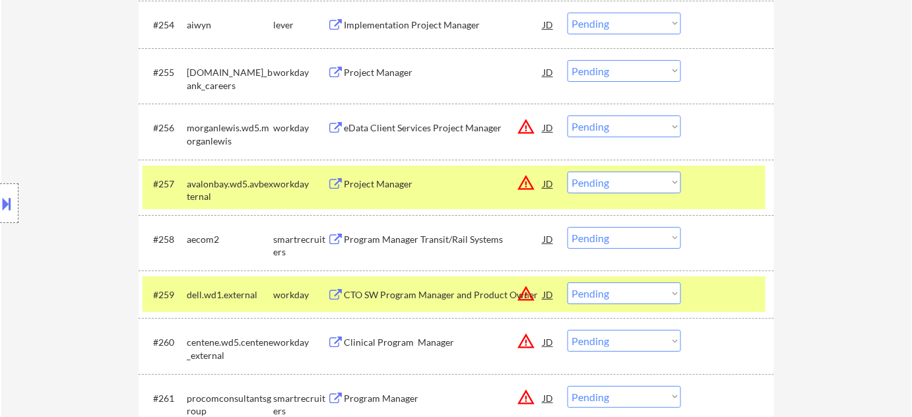
scroll to position [3261, 0]
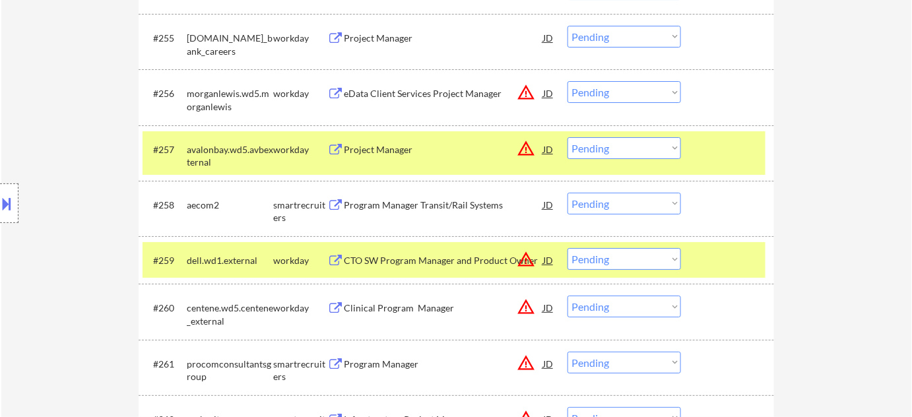
click at [386, 140] on div "Project Manager" at bounding box center [443, 149] width 199 height 24
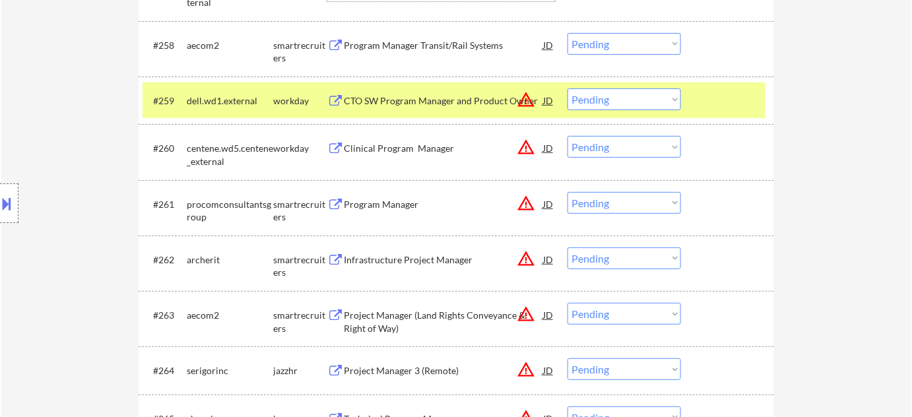
scroll to position [3561, 0]
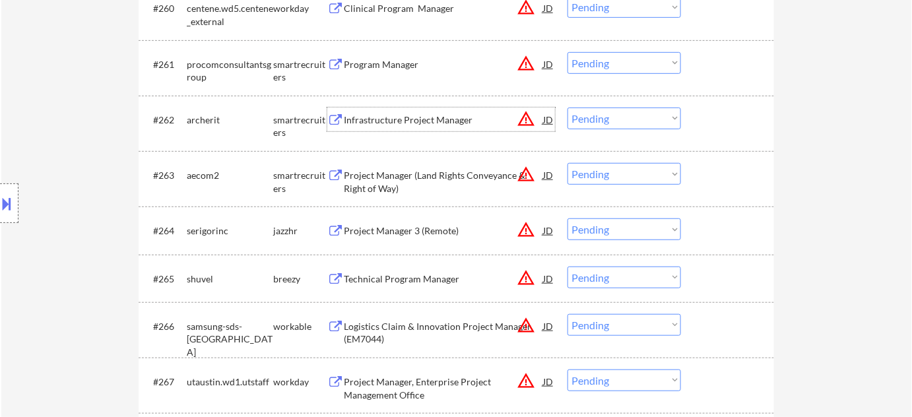
click at [423, 108] on div "Infrastructure Project Manager" at bounding box center [443, 120] width 199 height 24
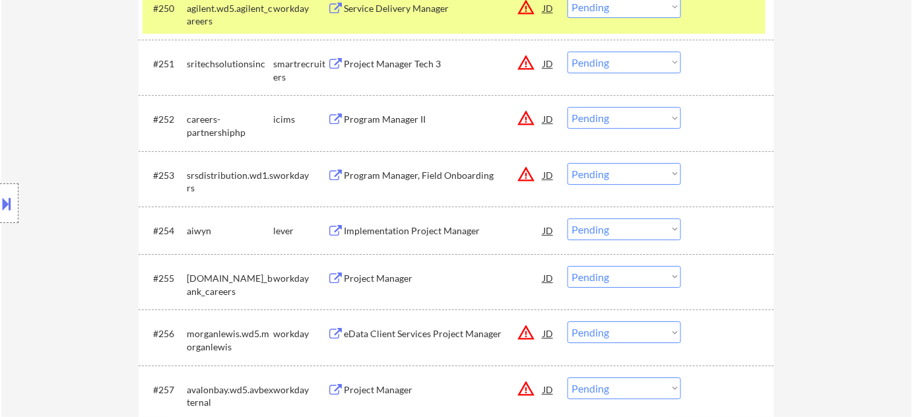
scroll to position [3201, 0]
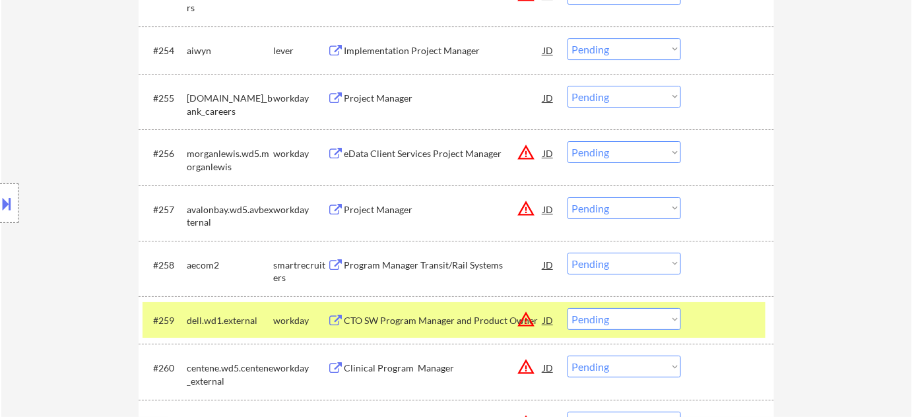
click at [609, 265] on select "Choose an option... Pending Applied Excluded (Questions) Excluded (Expired) Exc…" at bounding box center [625, 264] width 114 height 22
click at [568, 253] on select "Choose an option... Pending Applied Excluded (Questions) Excluded (Expired) Exc…" at bounding box center [625, 264] width 114 height 22
select select ""pending""
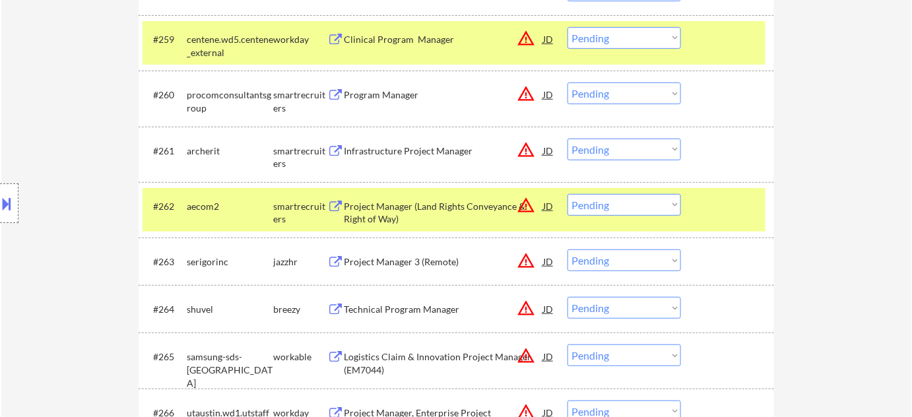
scroll to position [3501, 0]
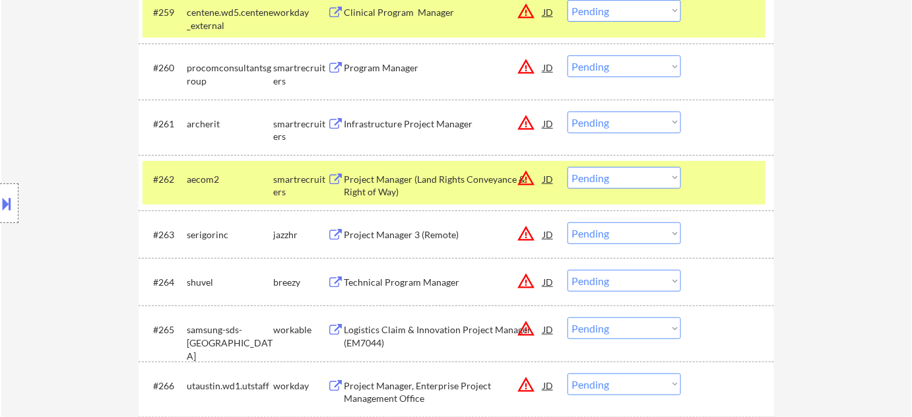
click at [440, 230] on div "Project Manager 3 (Remote)" at bounding box center [443, 234] width 199 height 13
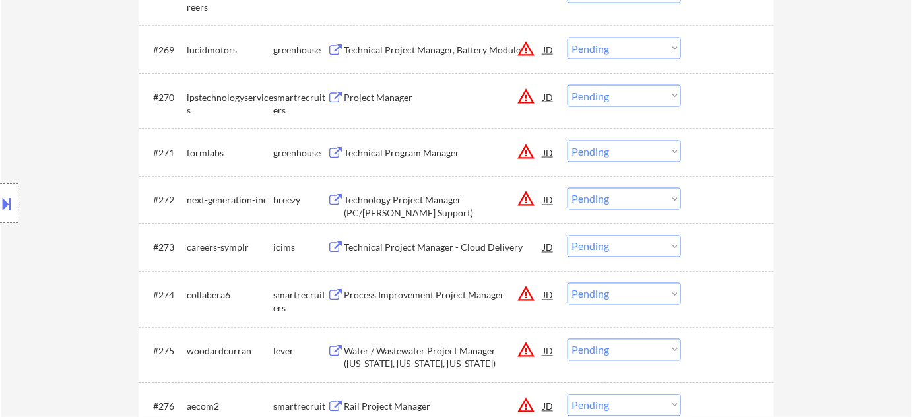
scroll to position [4102, 0]
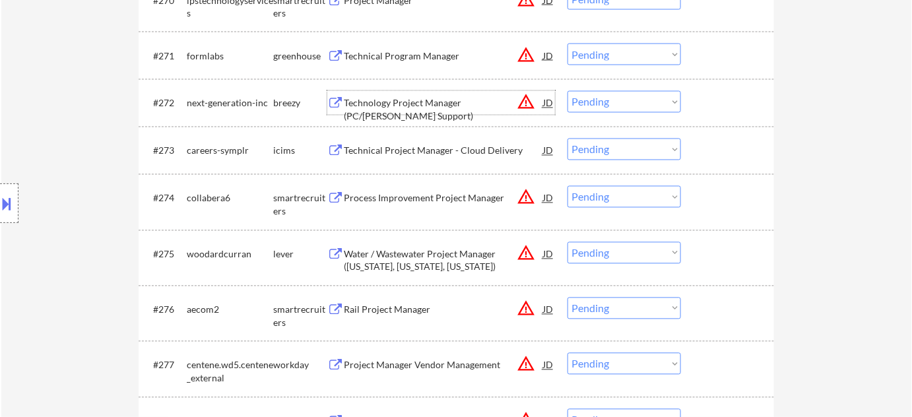
click at [442, 103] on div "Technology Project Manager (PC/[PERSON_NAME] Support)" at bounding box center [443, 110] width 199 height 26
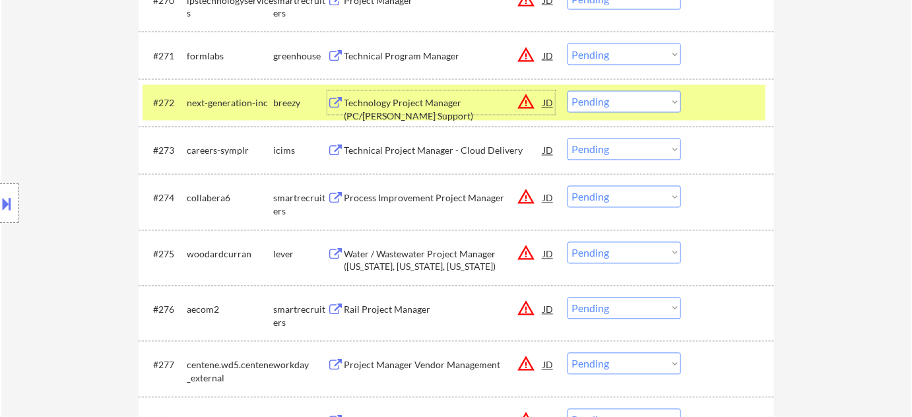
click at [420, 192] on div "Process Improvement Project Manager" at bounding box center [443, 198] width 199 height 13
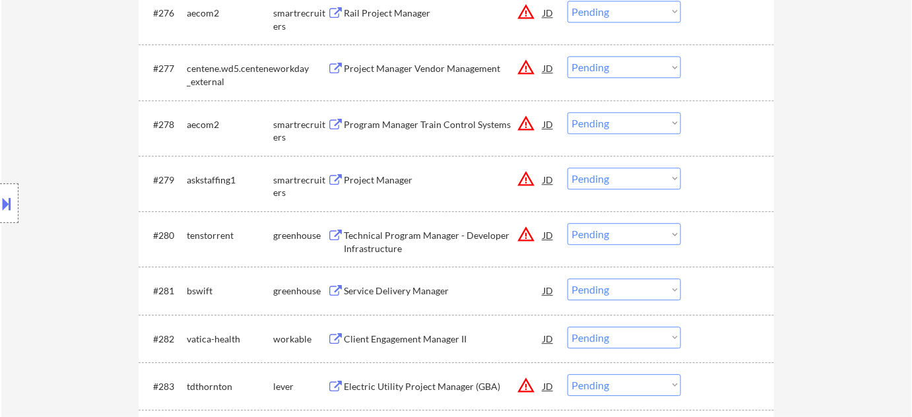
scroll to position [4401, 0]
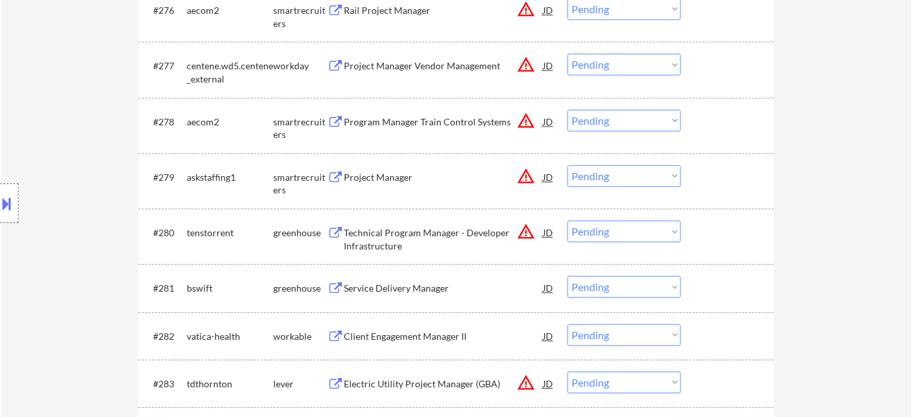
click at [370, 244] on div "Technical Program Manager - Developer Infrastructure" at bounding box center [443, 239] width 199 height 26
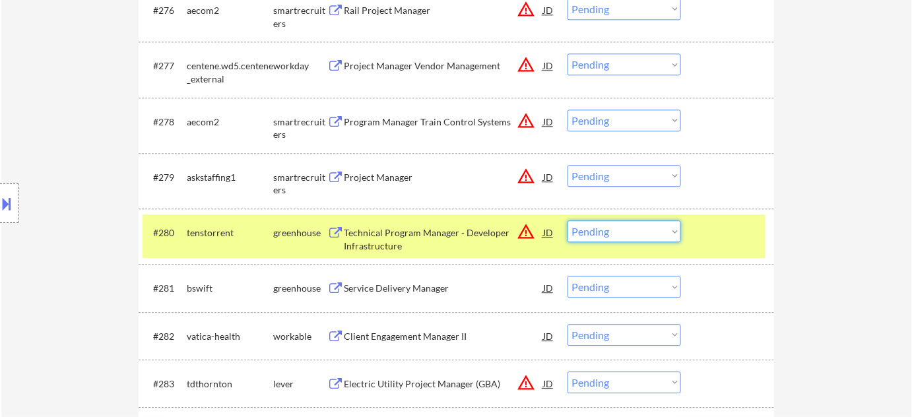
click at [608, 236] on select "Choose an option... Pending Applied Excluded (Questions) Excluded (Expired) Exc…" at bounding box center [625, 231] width 114 height 22
click at [568, 220] on select "Choose an option... Pending Applied Excluded (Questions) Excluded (Expired) Exc…" at bounding box center [625, 231] width 114 height 22
select select ""pending""
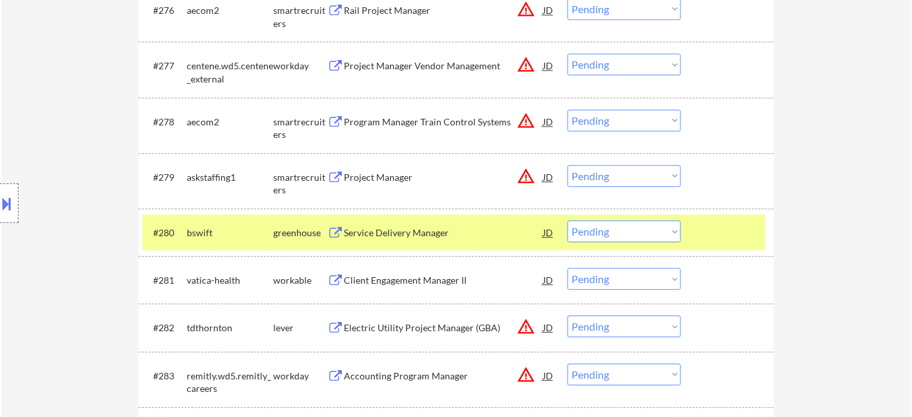
click at [422, 228] on div "Service Delivery Manager" at bounding box center [443, 232] width 199 height 13
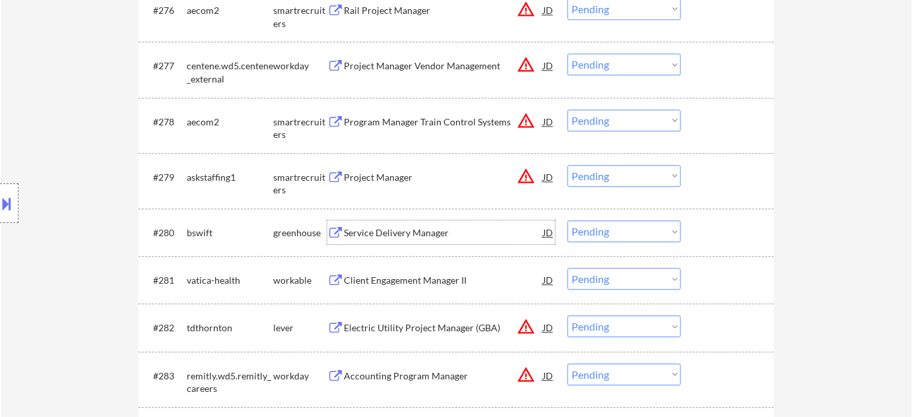
click at [436, 263] on div "#281 vatica-health workable Client Engagement Manager II JD warning_amber Choos…" at bounding box center [454, 280] width 623 height 36
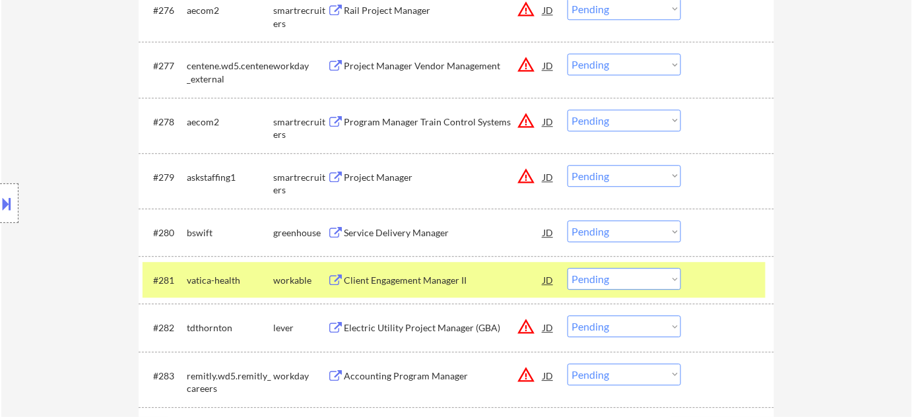
click at [412, 328] on div "Electric Utility Project Manager (GBA)" at bounding box center [443, 327] width 199 height 13
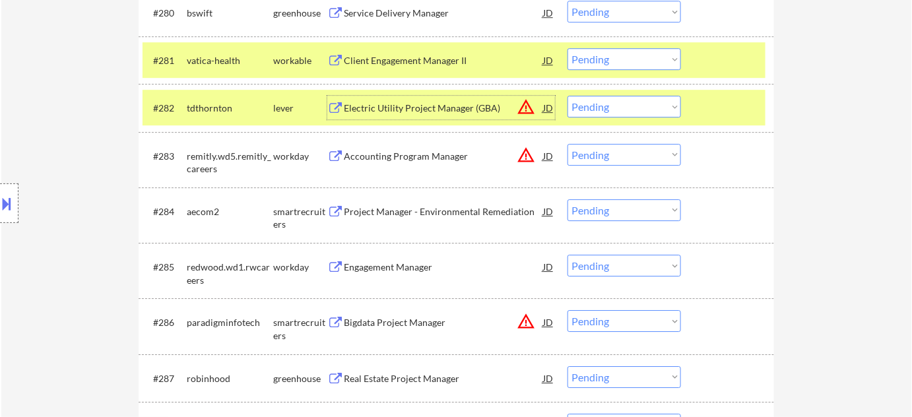
scroll to position [4702, 0]
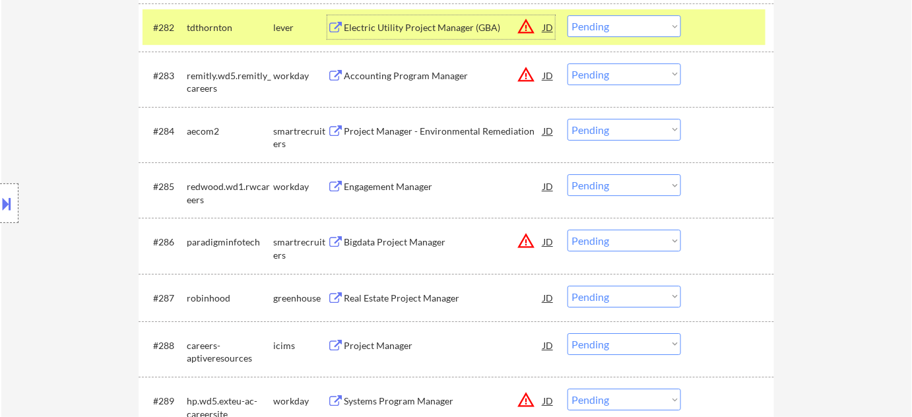
click at [388, 240] on div "Bigdata Project Manager" at bounding box center [443, 242] width 199 height 13
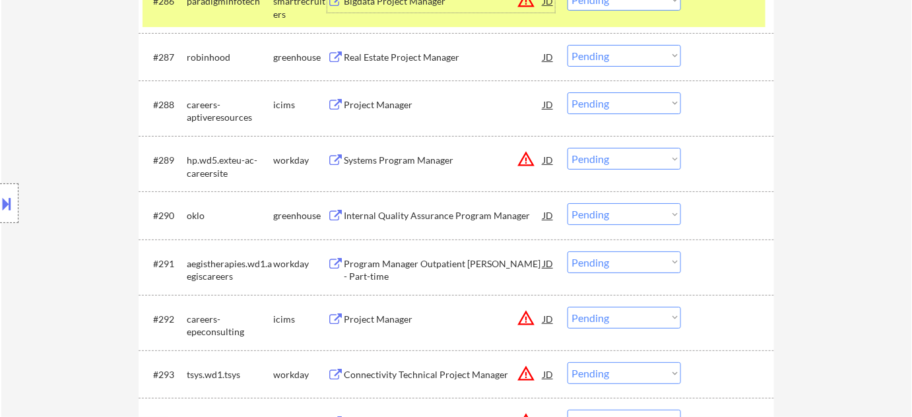
scroll to position [4941, 0]
click at [422, 49] on div "Real Estate Project Manager" at bounding box center [443, 58] width 199 height 24
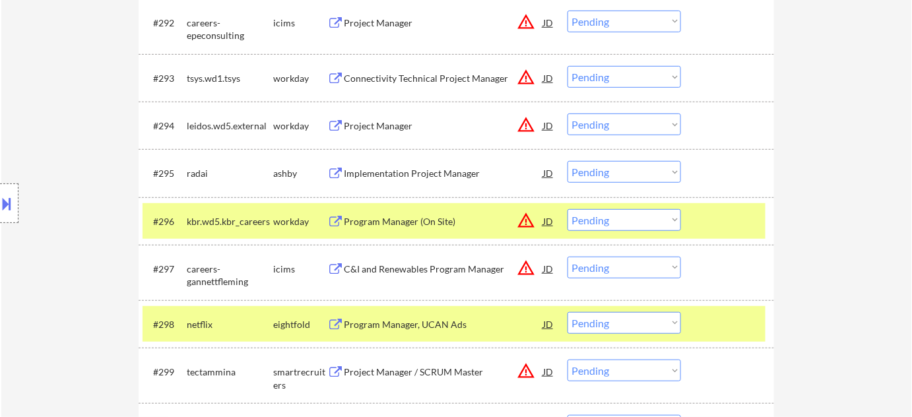
scroll to position [5302, 0]
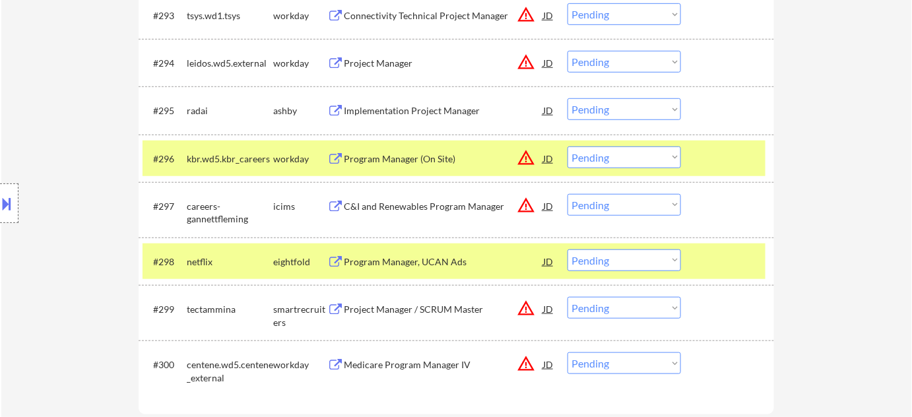
click at [404, 108] on div "Implementation Project Manager" at bounding box center [443, 110] width 199 height 13
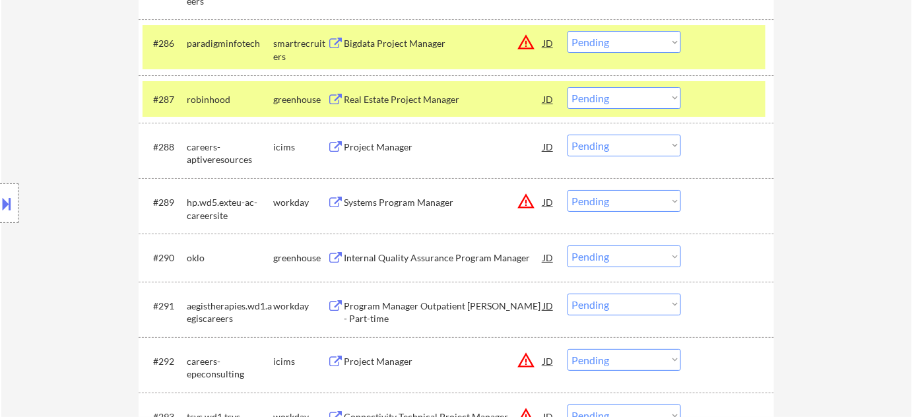
scroll to position [4881, 0]
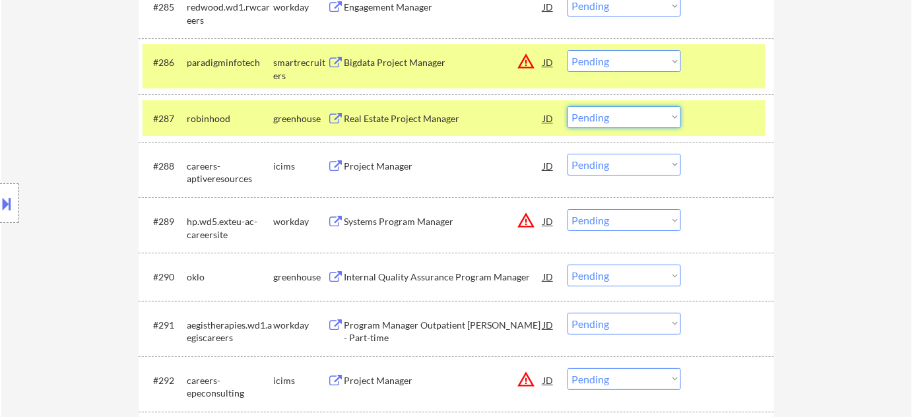
drag, startPoint x: 656, startPoint y: 116, endPoint x: 656, endPoint y: 126, distance: 9.9
click at [656, 116] on select "Choose an option... Pending Applied Excluded (Questions) Excluded (Expired) Exc…" at bounding box center [625, 117] width 114 height 22
click at [568, 106] on select "Choose an option... Pending Applied Excluded (Questions) Excluded (Expired) Exc…" at bounding box center [625, 117] width 114 height 22
select select ""pending""
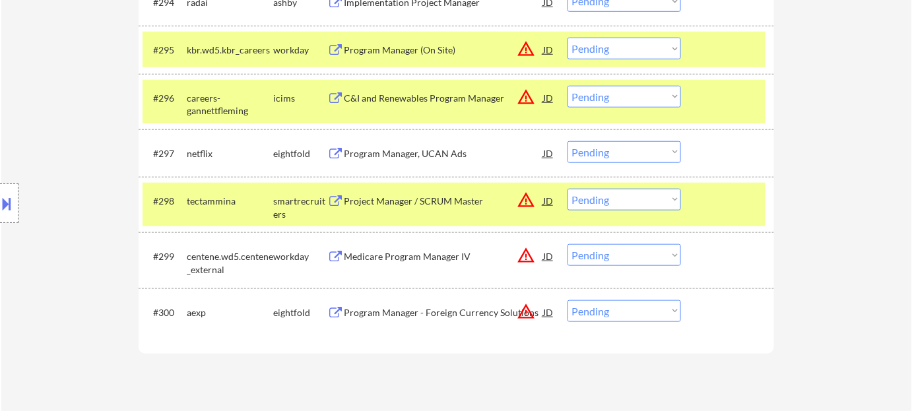
scroll to position [5362, 0]
click at [393, 151] on div "Program Manager, UCAN Ads" at bounding box center [443, 154] width 199 height 13
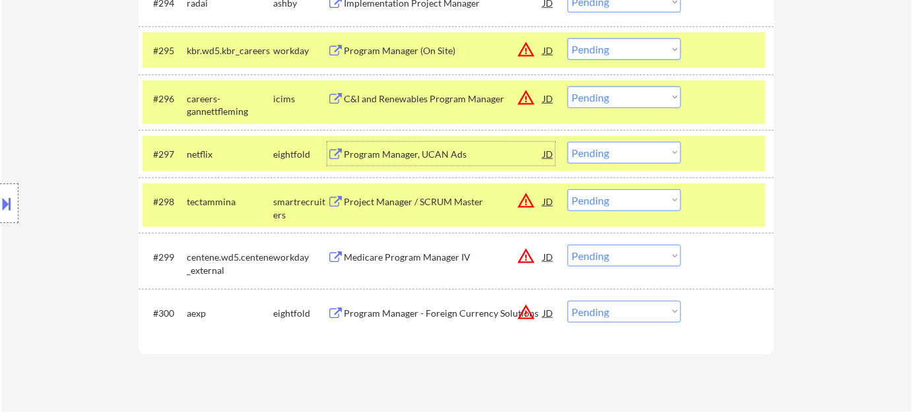
click at [406, 313] on div "Program Manager - Foreign Currency Solutions" at bounding box center [443, 313] width 199 height 13
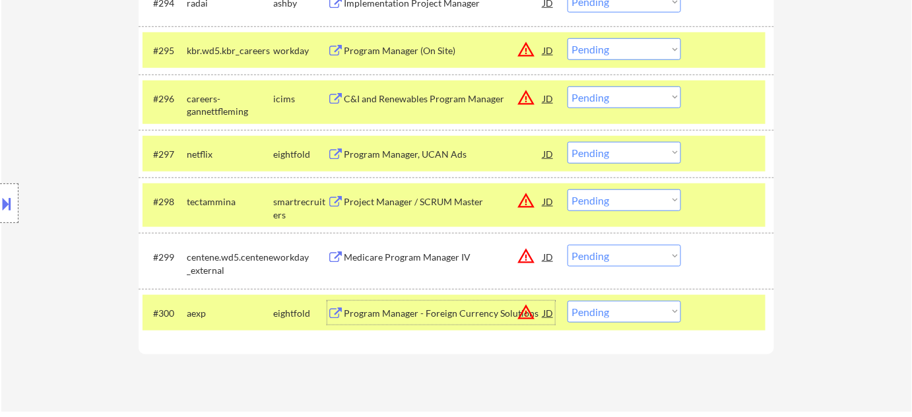
click at [376, 247] on div "Medicare Program Manager IV" at bounding box center [443, 257] width 199 height 24
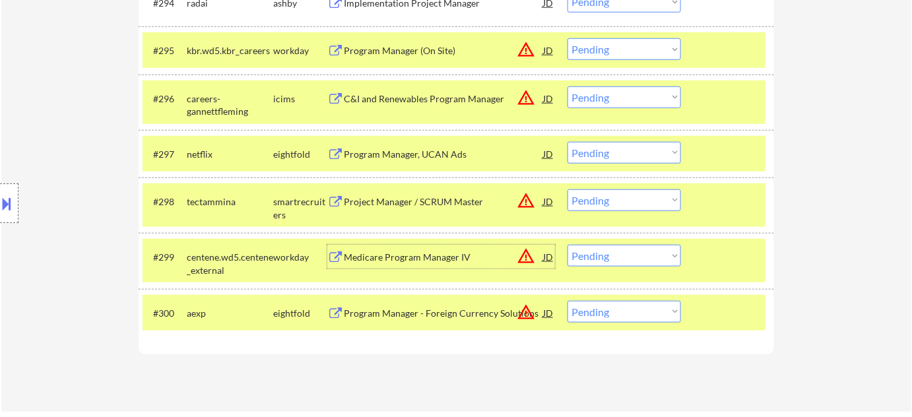
click at [572, 298] on div "#300 aexp eightfold Program Manager - Foreign Currency Solutions JD warning_amb…" at bounding box center [454, 313] width 623 height 36
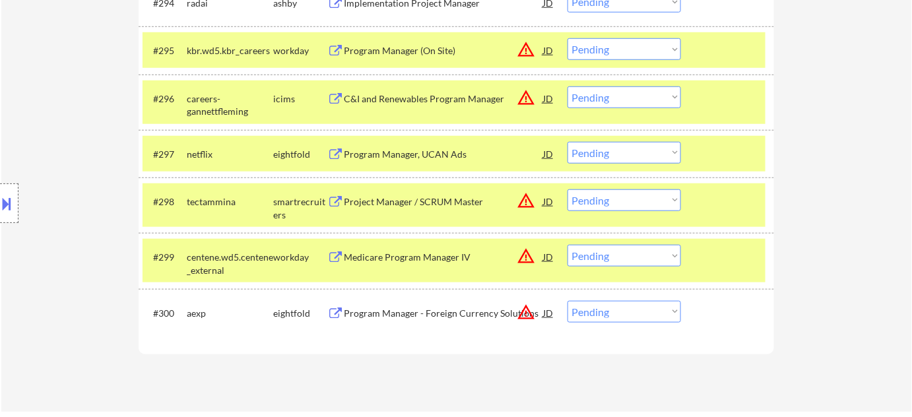
click at [577, 307] on select "Choose an option... Pending Applied Excluded (Questions) Excluded (Expired) Exc…" at bounding box center [625, 312] width 114 height 22
click at [568, 301] on select "Choose an option... Pending Applied Excluded (Questions) Excluded (Expired) Exc…" at bounding box center [625, 312] width 114 height 22
select select ""pending""
click at [576, 255] on select "Choose an option... Pending Applied Excluded (Questions) Excluded (Expired) Exc…" at bounding box center [625, 256] width 114 height 22
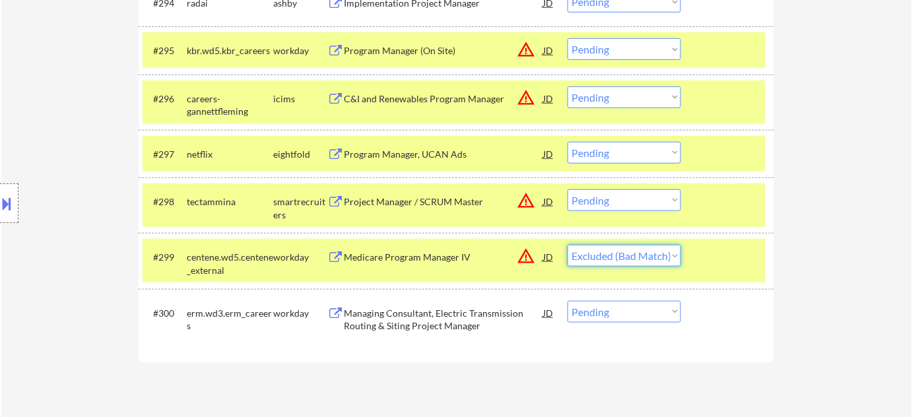
click at [568, 245] on select "Choose an option... Pending Applied Excluded (Questions) Excluded (Expired) Exc…" at bounding box center [625, 256] width 114 height 22
select select ""pending""
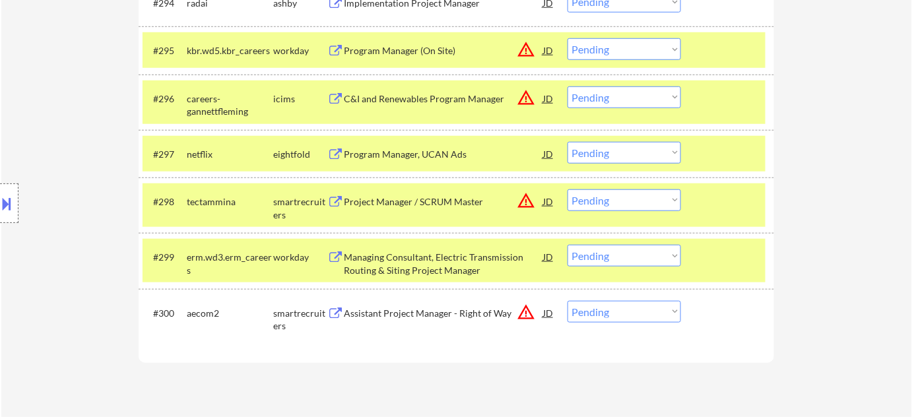
click at [405, 318] on div "Assistant Project Manager - Right of Way" at bounding box center [443, 313] width 199 height 13
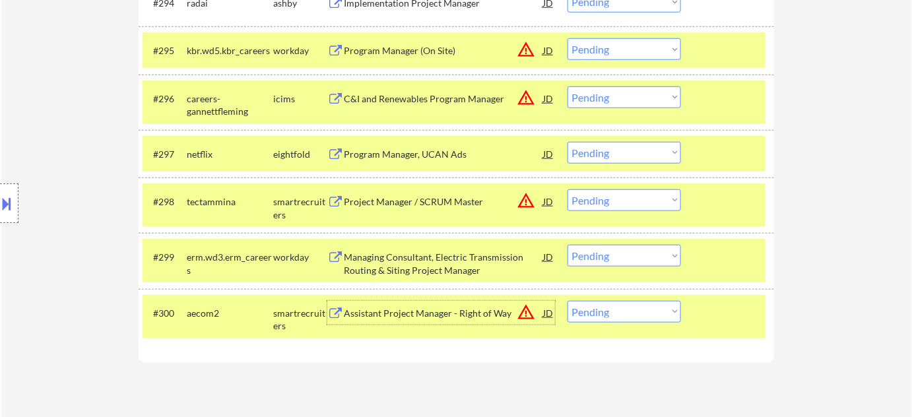
click at [379, 211] on div "Project Manager / SCRUM Master" at bounding box center [443, 201] width 199 height 24
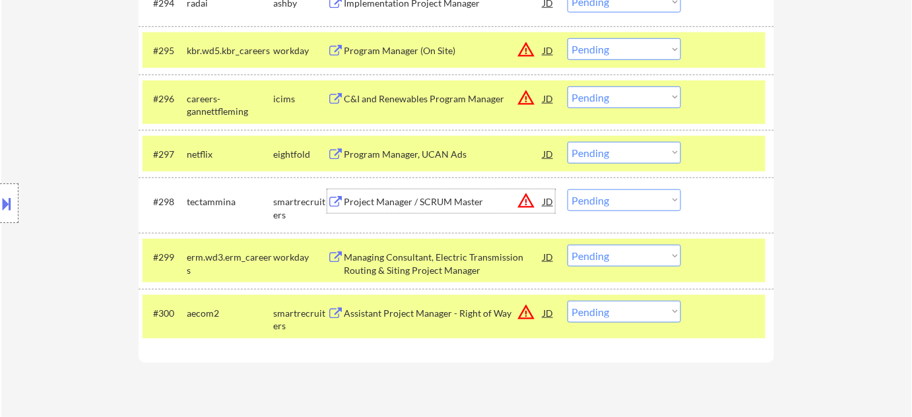
click at [373, 151] on div "Program Manager, UCAN Ads" at bounding box center [443, 154] width 199 height 13
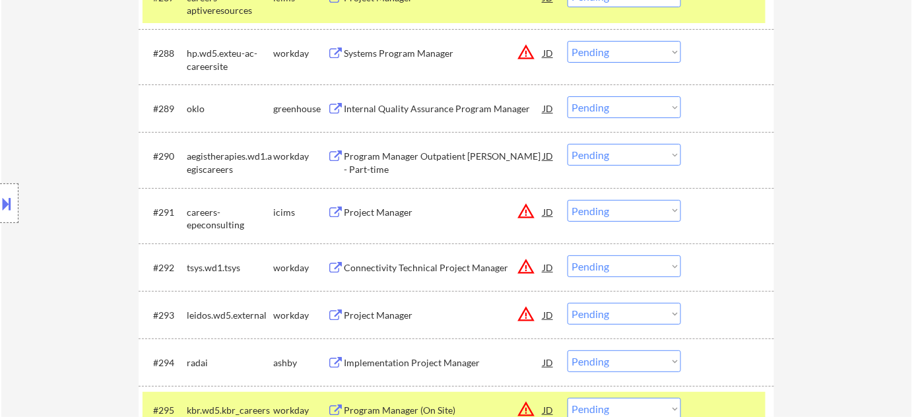
scroll to position [5001, 0]
click at [404, 112] on div "Internal Quality Assurance Program Manager" at bounding box center [443, 109] width 199 height 13
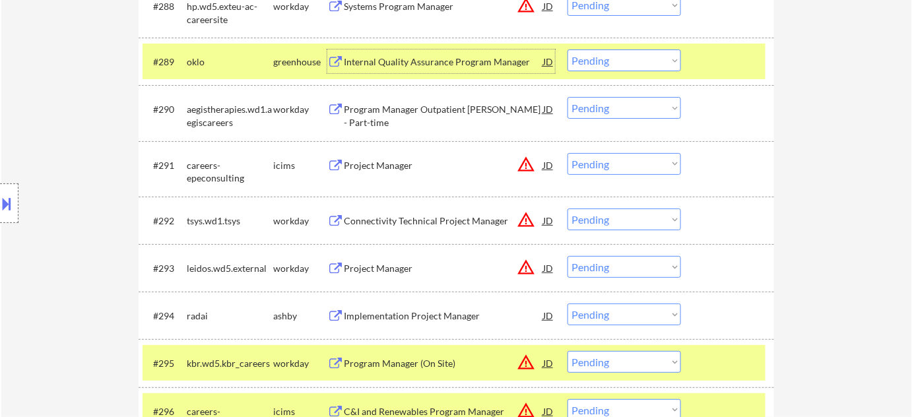
scroll to position [5121, 0]
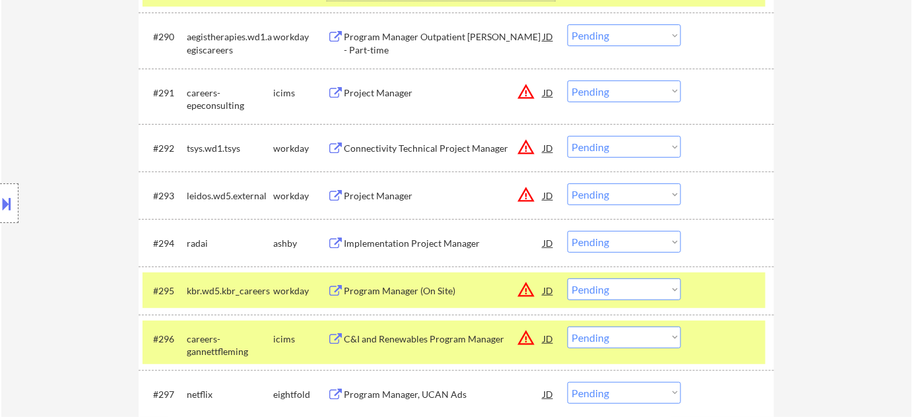
click at [395, 97] on div "Project Manager" at bounding box center [443, 92] width 199 height 13
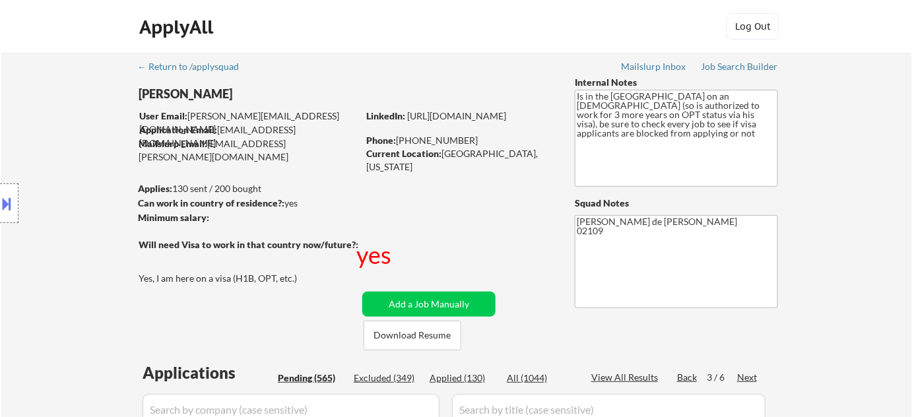
scroll to position [4902, 0]
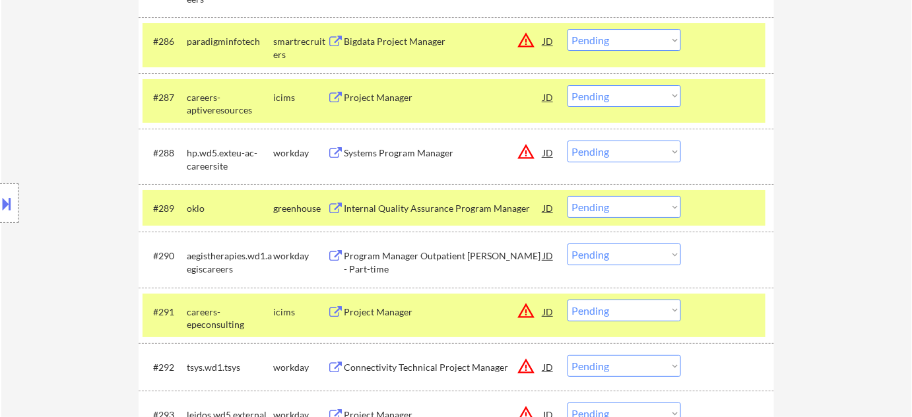
click at [629, 205] on select "Choose an option... Pending Applied Excluded (Questions) Excluded (Expired) Exc…" at bounding box center [625, 207] width 114 height 22
click at [568, 196] on select "Choose an option... Pending Applied Excluded (Questions) Excluded (Expired) Exc…" at bounding box center [625, 207] width 114 height 22
select select ""pending""
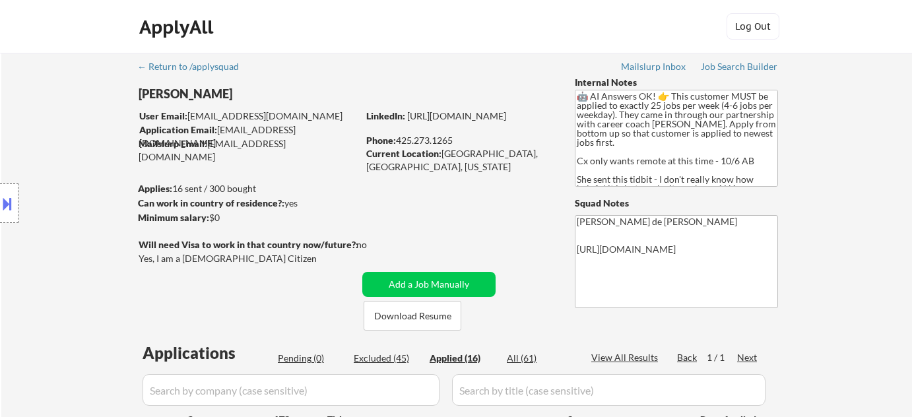
select select ""applied""
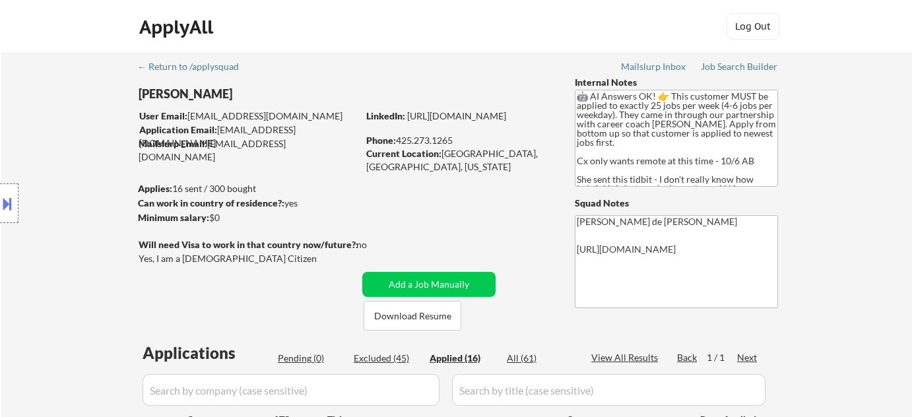
select select ""applied""
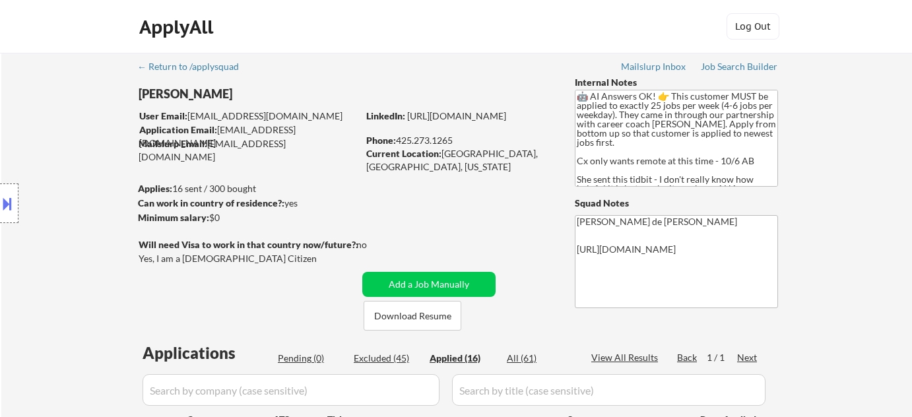
select select ""applied""
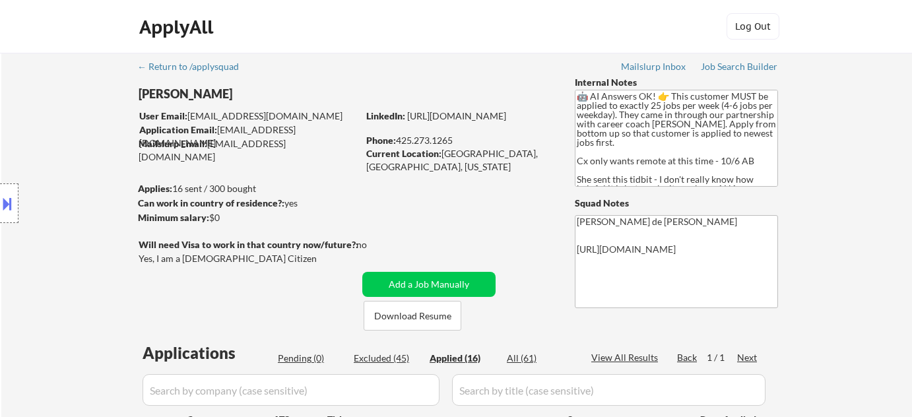
select select ""applied""
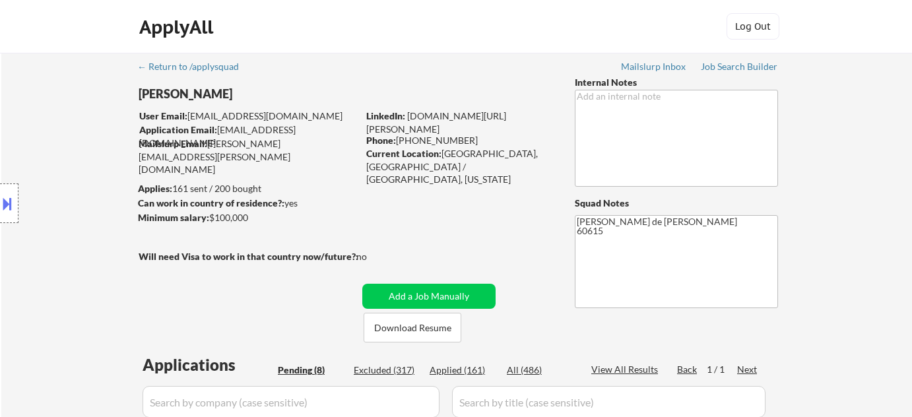
select select ""pending""
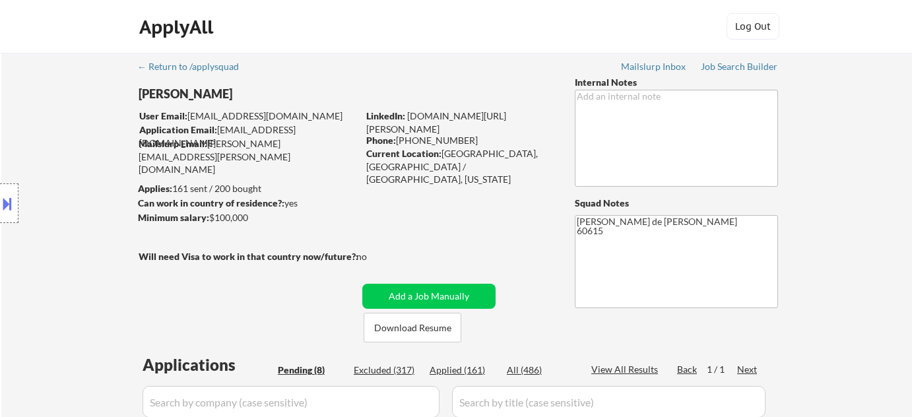
select select ""pending""
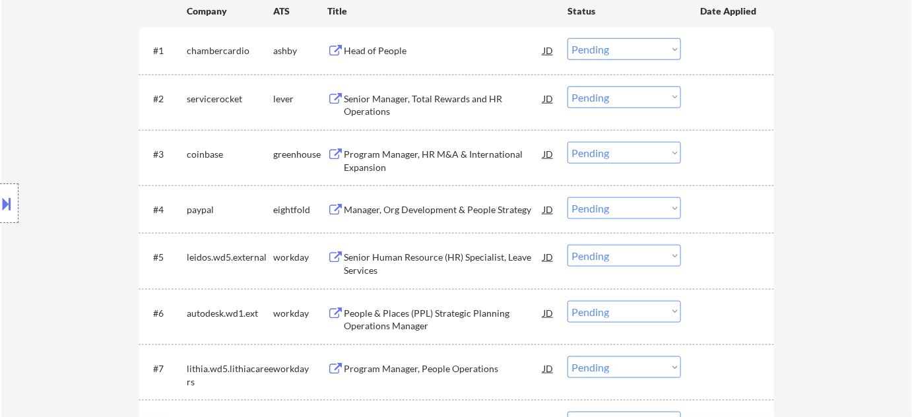
scroll to position [420, 0]
click at [389, 208] on div "Manager, Org Development & People Strategy" at bounding box center [443, 210] width 199 height 13
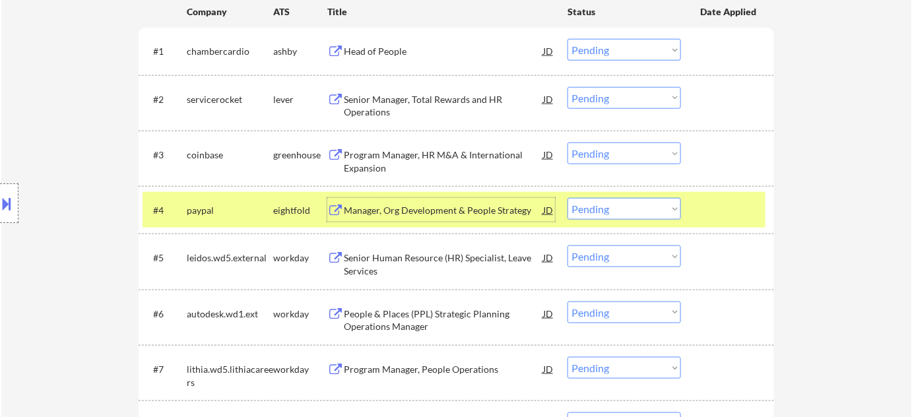
click at [409, 106] on div "Senior Manager, Total Rewards and HR Operations" at bounding box center [443, 106] width 199 height 26
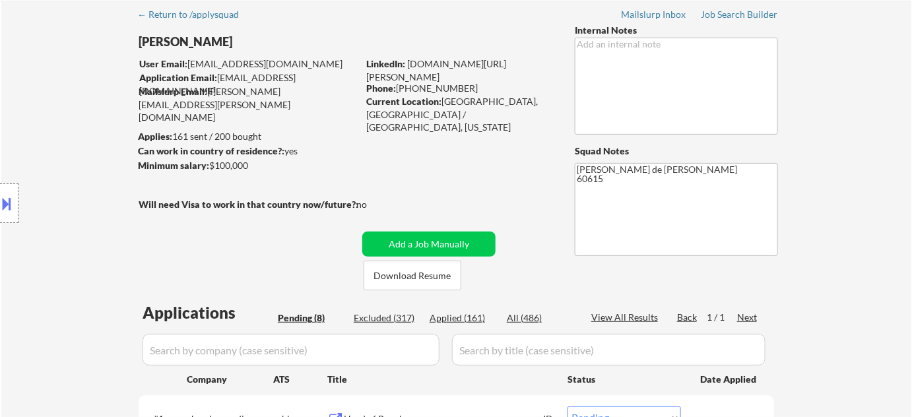
scroll to position [300, 0]
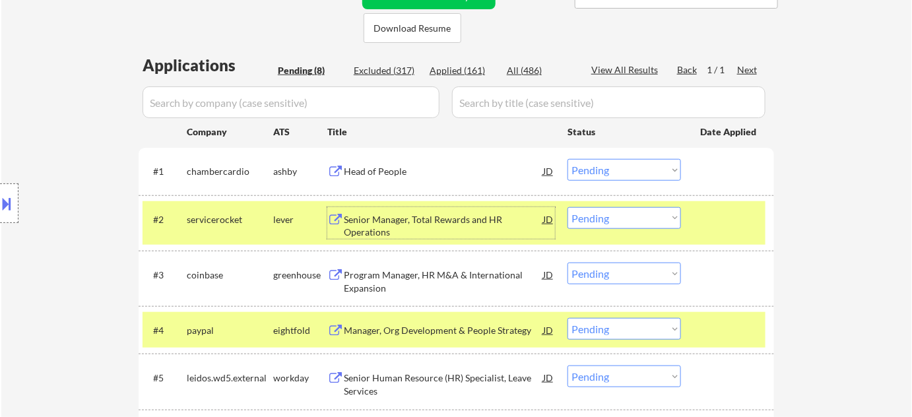
click at [374, 166] on div "Head of People" at bounding box center [443, 171] width 199 height 13
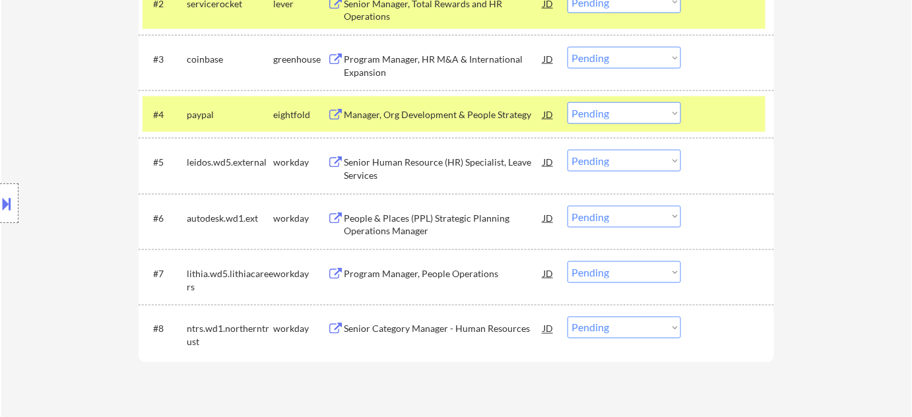
scroll to position [540, 0]
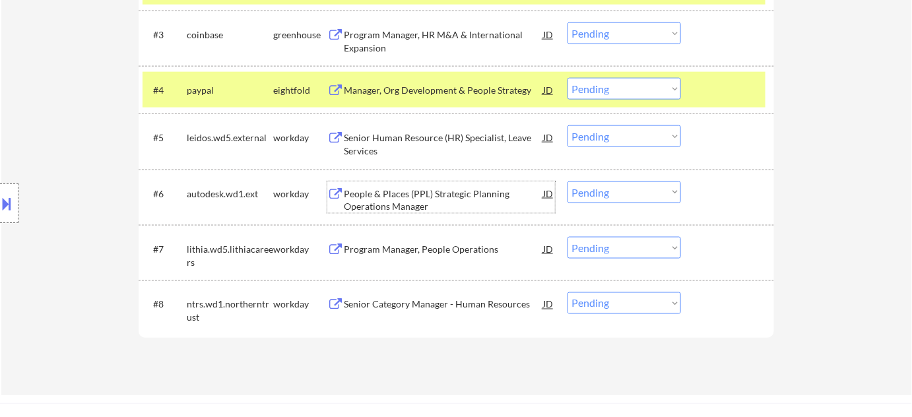
click at [410, 203] on div "People & Places (PPL) Strategic Planning Operations Manager" at bounding box center [443, 200] width 199 height 26
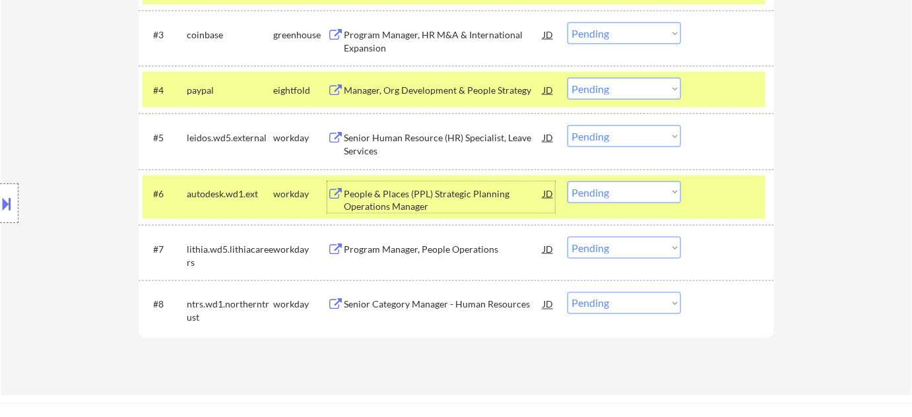
click at [401, 242] on div "Program Manager, People Operations" at bounding box center [443, 249] width 199 height 24
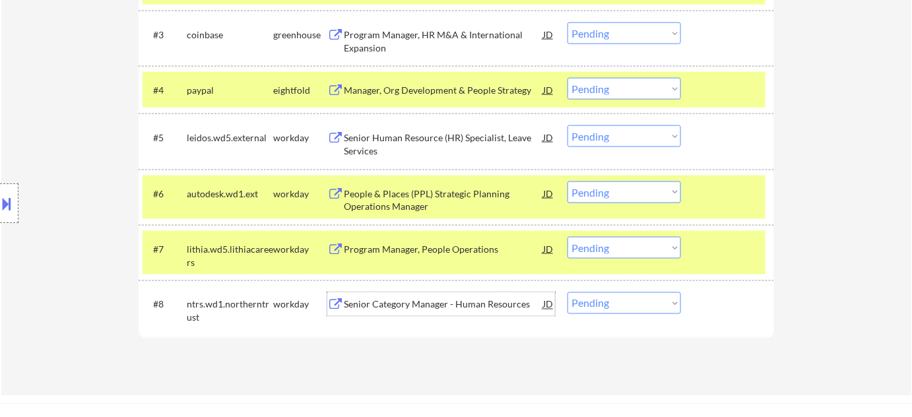
click at [459, 314] on div "Senior Category Manager - Human Resources" at bounding box center [443, 304] width 199 height 24
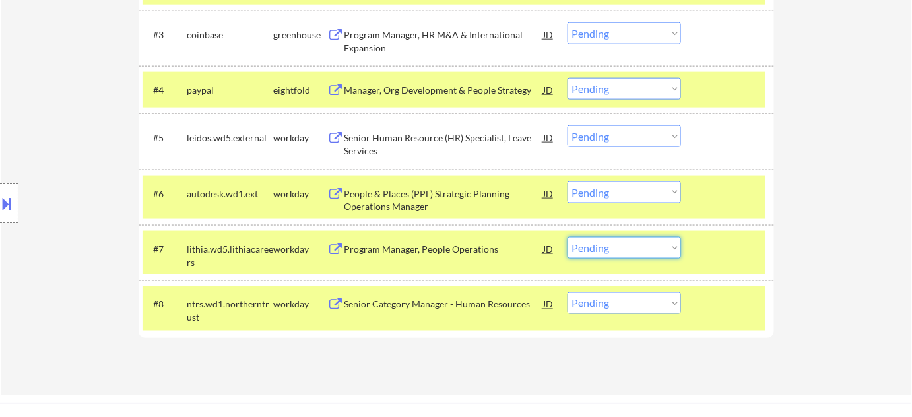
click at [638, 248] on select "Choose an option... Pending Applied Excluded (Questions) Excluded (Expired) Exc…" at bounding box center [625, 248] width 114 height 22
click at [568, 237] on select "Choose an option... Pending Applied Excluded (Questions) Excluded (Expired) Exc…" at bounding box center [625, 248] width 114 height 22
select select ""pending""
